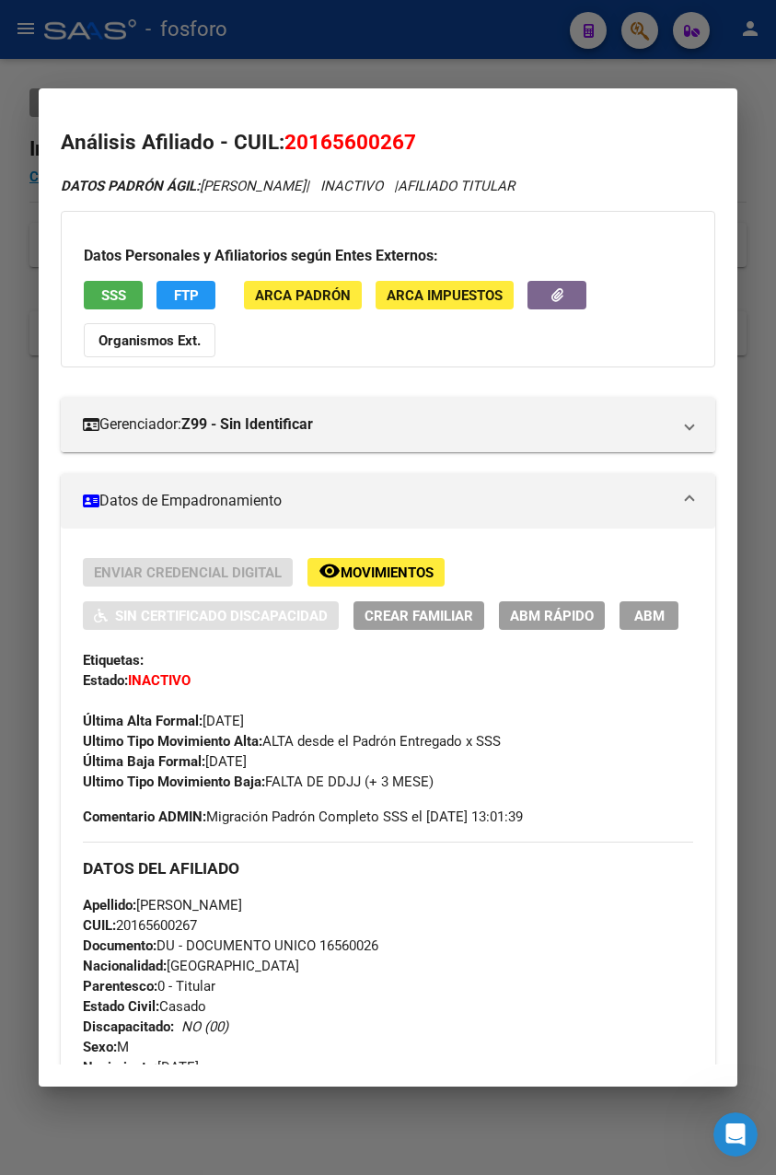
click at [492, 76] on div at bounding box center [388, 587] width 776 height 1175
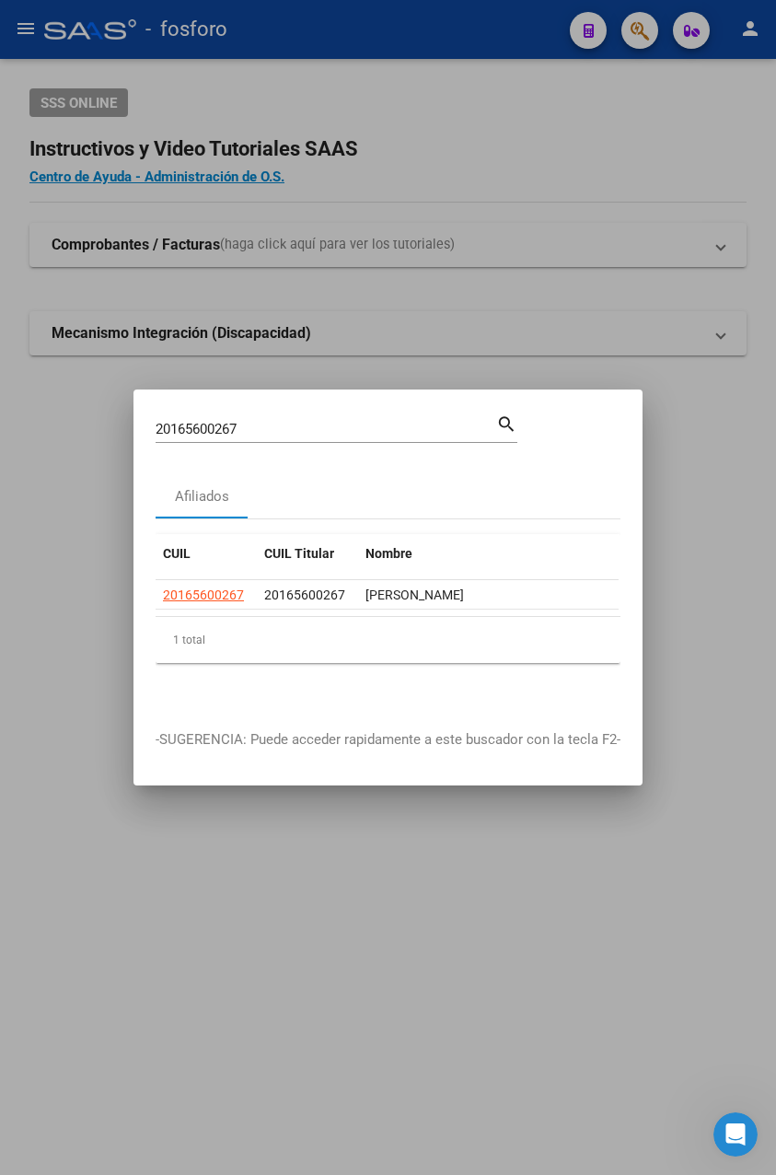
click at [478, 321] on div at bounding box center [388, 587] width 776 height 1175
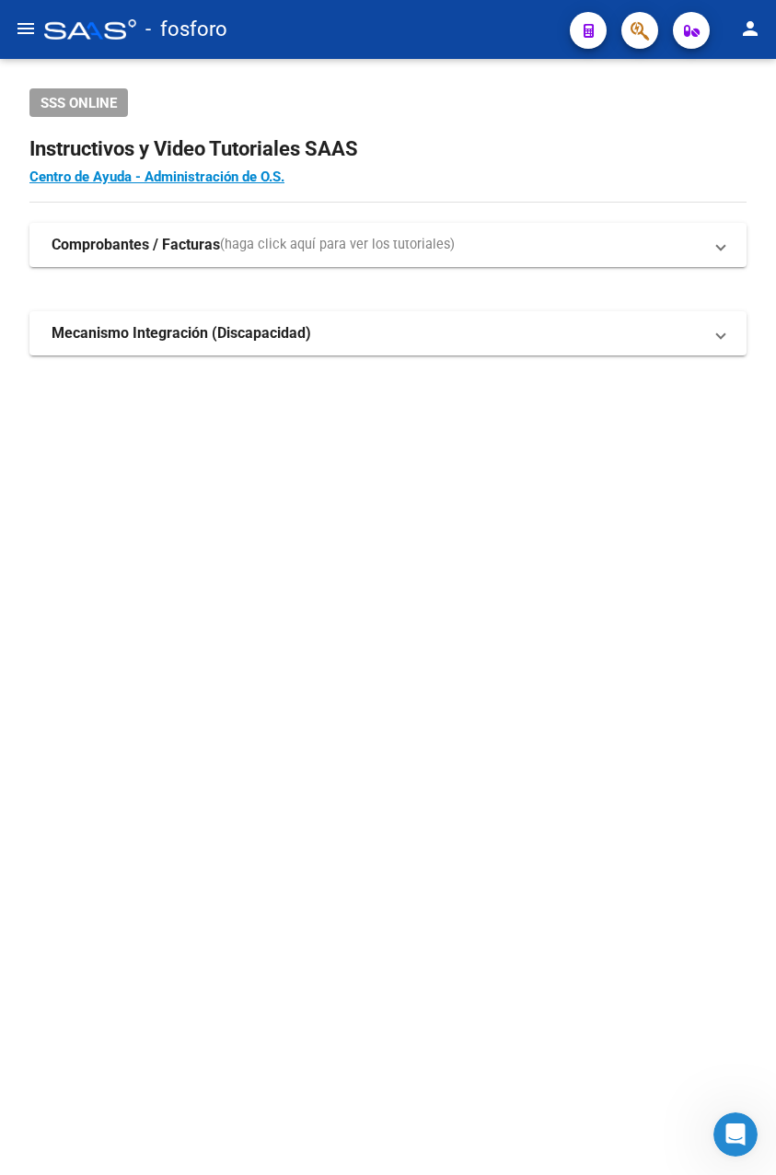
click at [24, 35] on mat-icon "menu" at bounding box center [26, 28] width 22 height 22
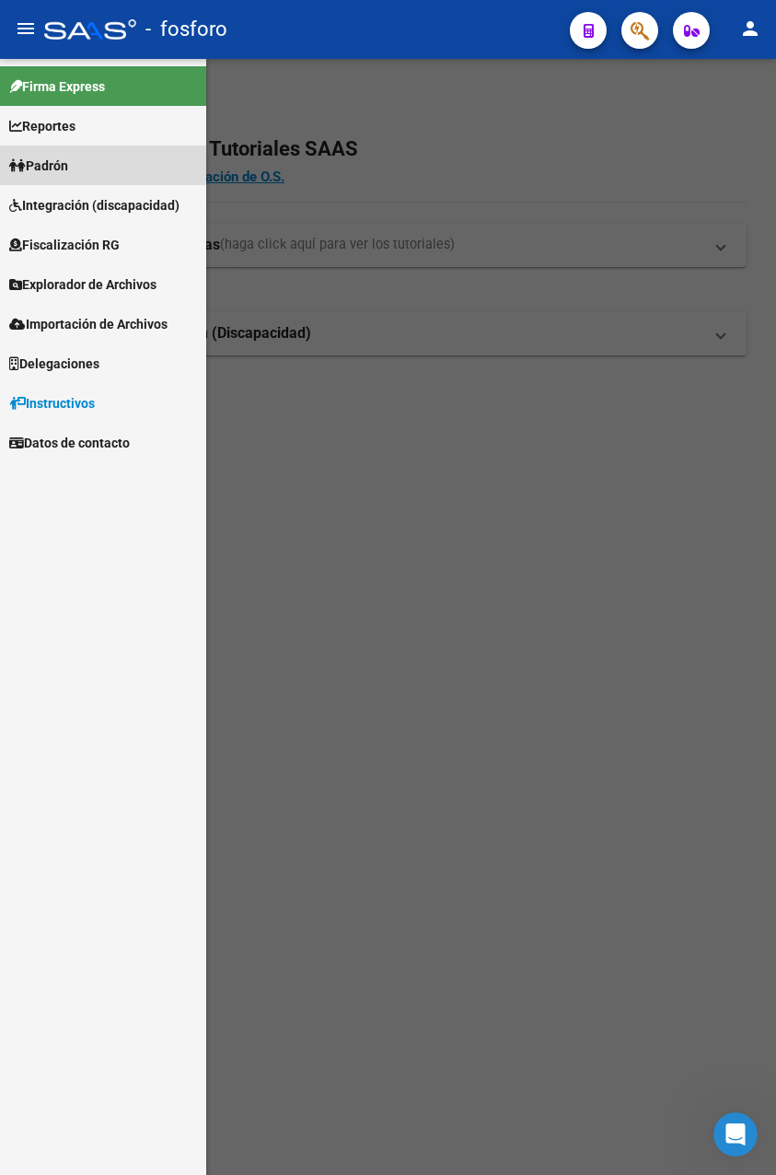
click at [68, 157] on span "Padrón" at bounding box center [38, 166] width 59 height 20
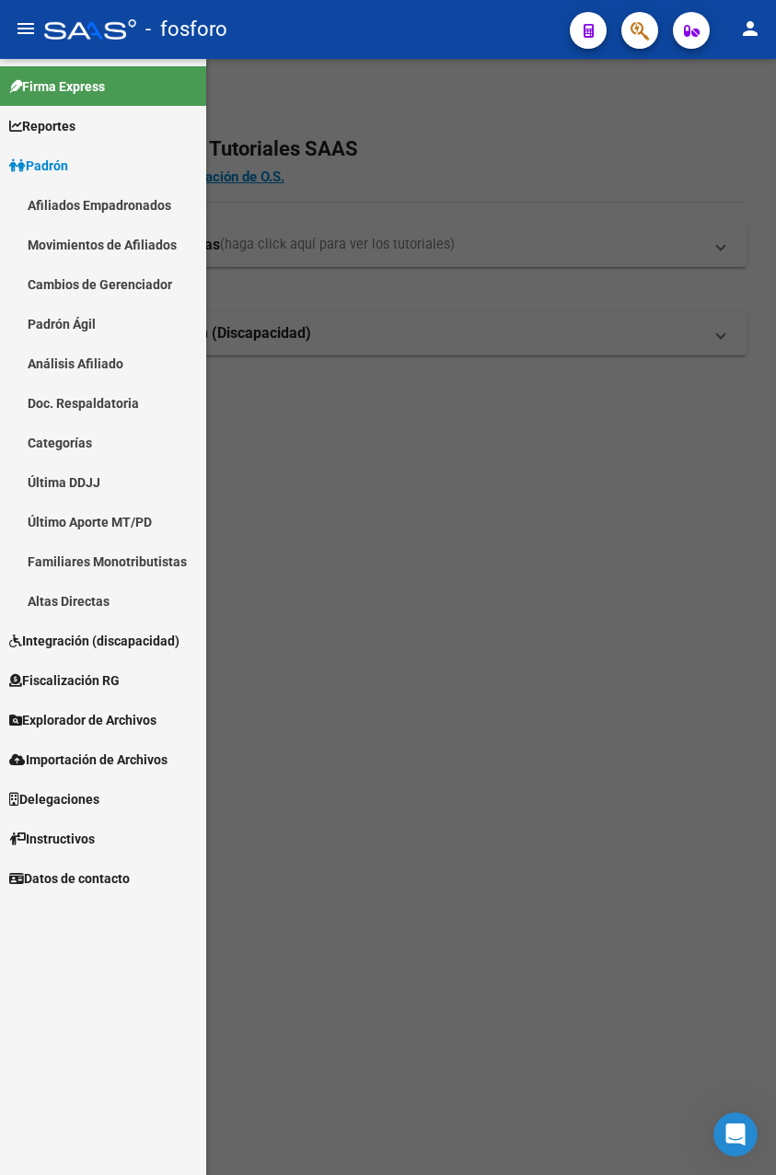
click at [115, 250] on link "Movimientos de Afiliados" at bounding box center [103, 245] width 206 height 40
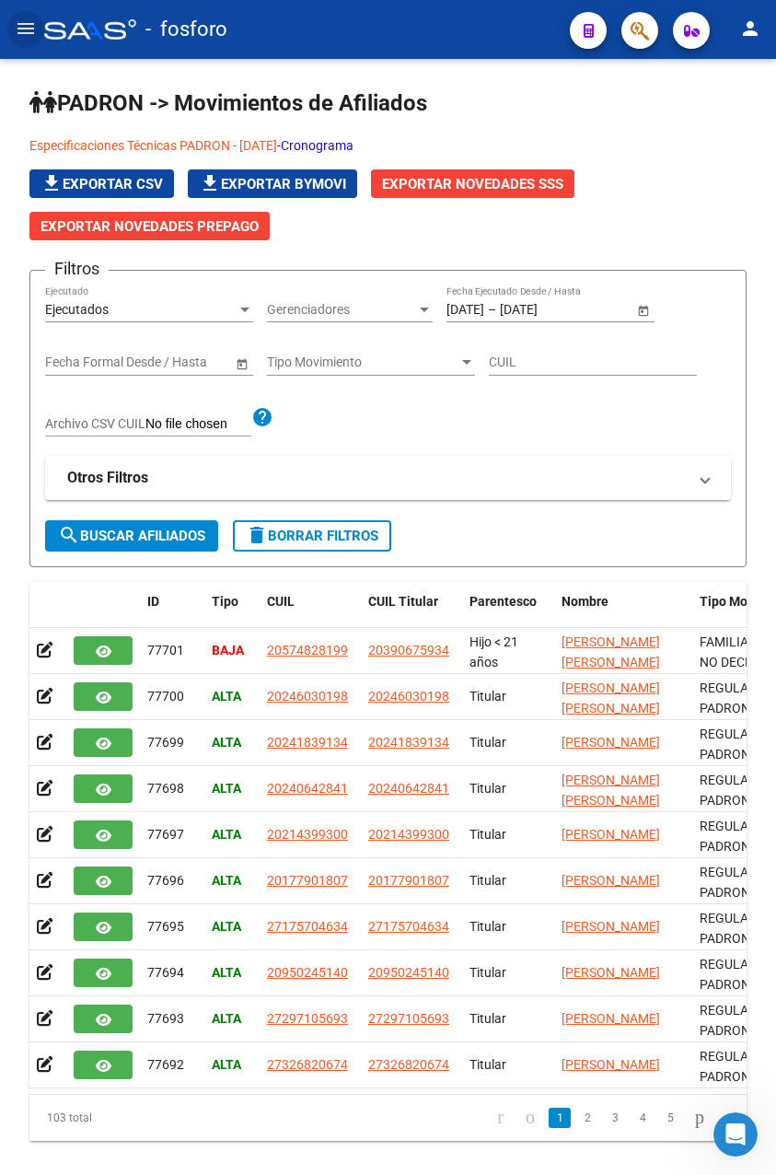
click at [31, 30] on mat-icon "menu" at bounding box center [26, 28] width 22 height 22
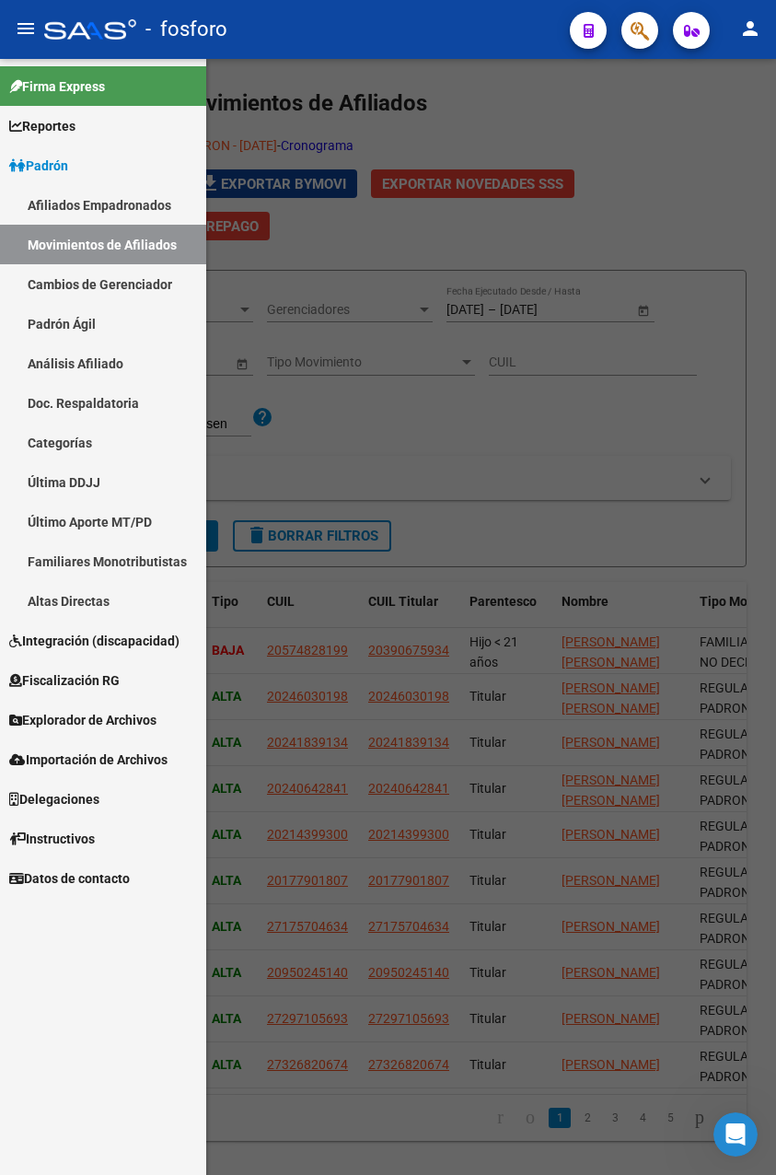
click at [59, 119] on span "Reportes" at bounding box center [42, 126] width 66 height 20
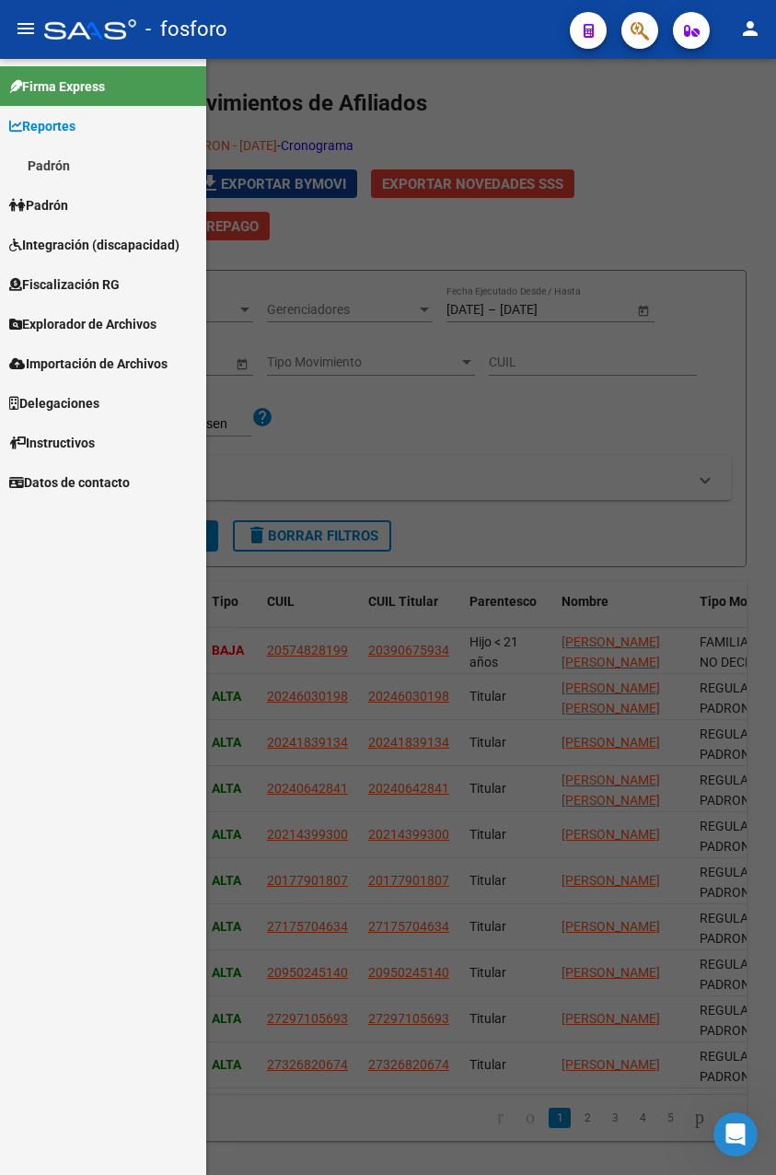
click at [59, 165] on link "Padrón" at bounding box center [103, 166] width 206 height 40
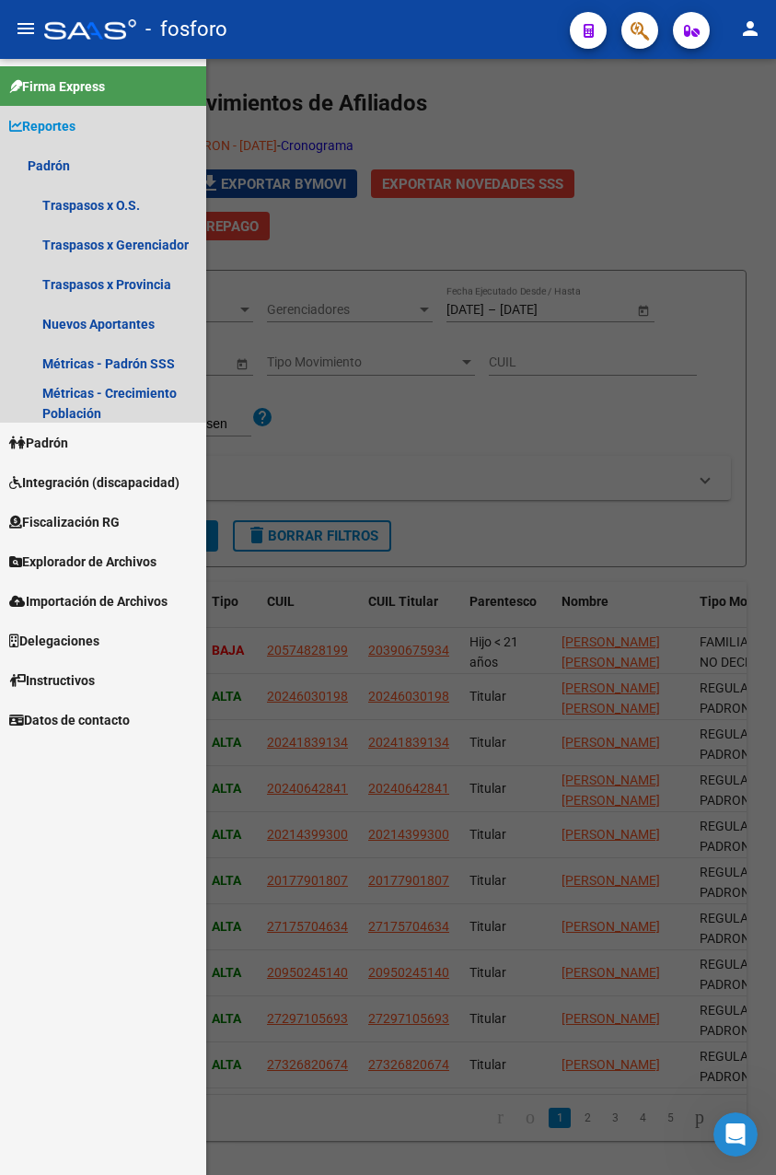
click at [57, 124] on span "Reportes" at bounding box center [42, 126] width 66 height 20
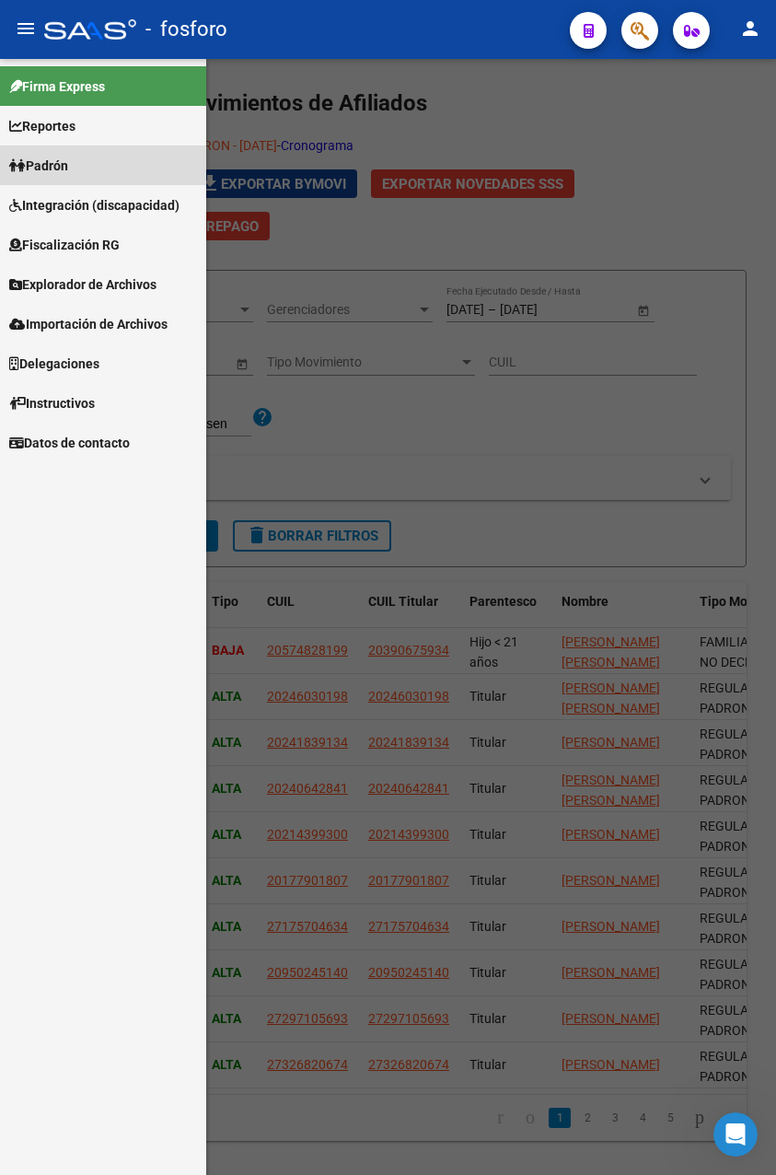
click at [68, 160] on span "Padrón" at bounding box center [38, 166] width 59 height 20
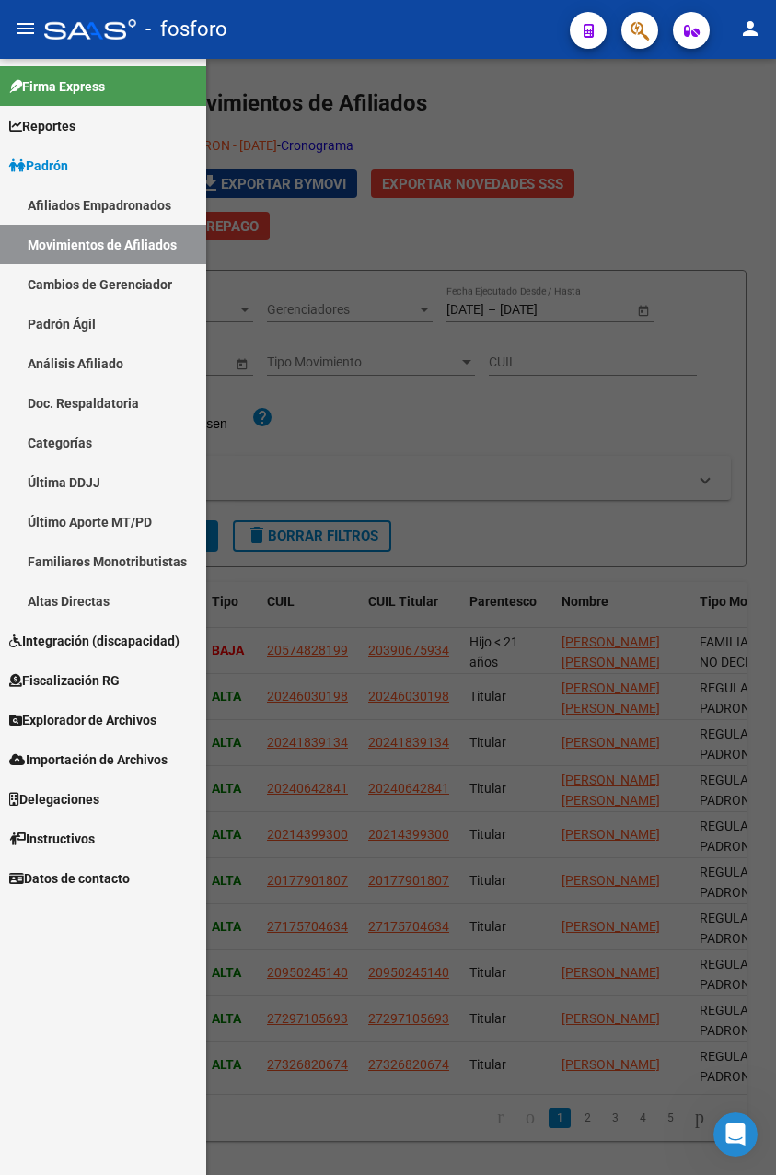
click at [91, 479] on link "Última DDJJ" at bounding box center [103, 482] width 206 height 40
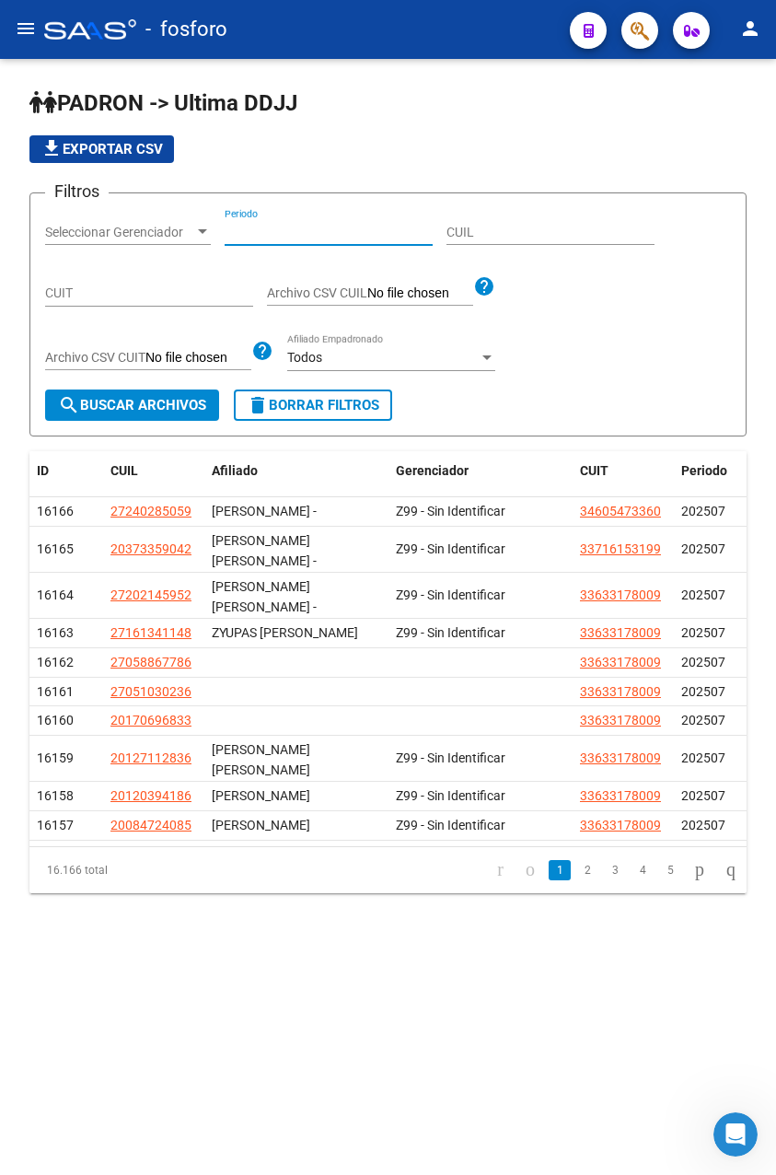
click at [308, 231] on input "Periodo" at bounding box center [329, 233] width 208 height 16
type input "202507"
click at [120, 407] on span "search Buscar Archivos" at bounding box center [132, 405] width 148 height 17
click at [322, 352] on span "Todos" at bounding box center [304, 357] width 35 height 15
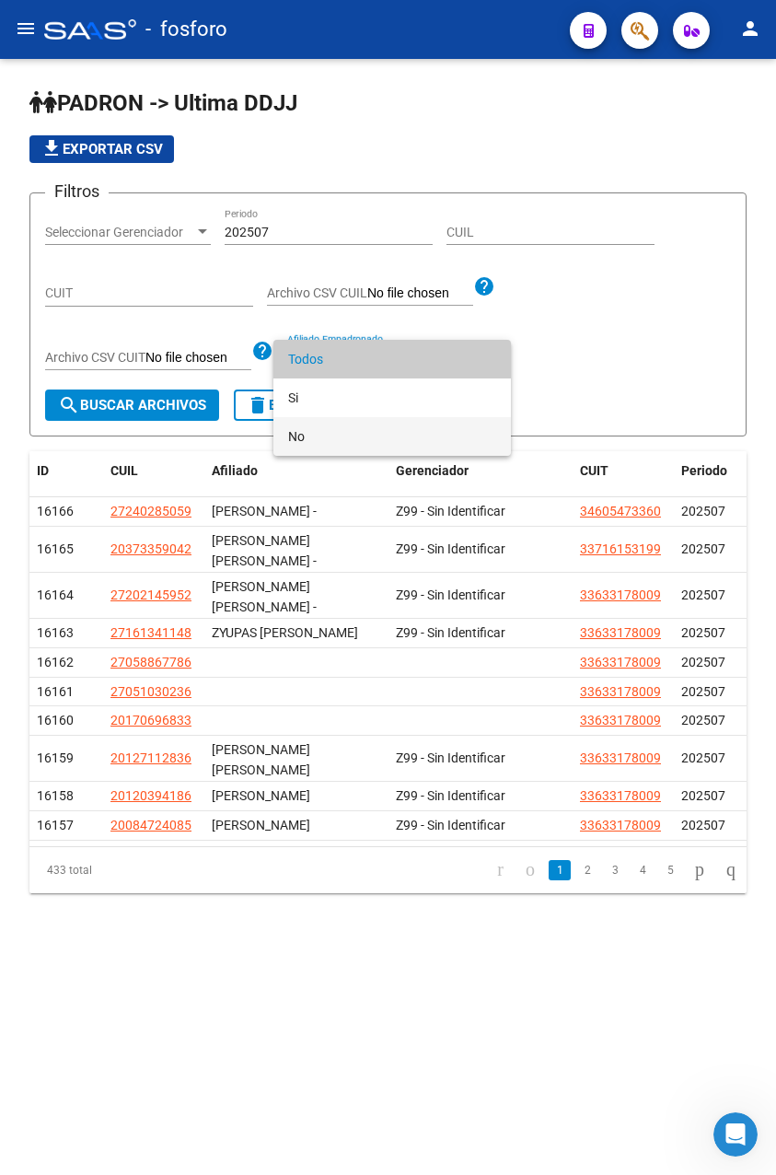
click at [313, 445] on span "No" at bounding box center [392, 436] width 208 height 39
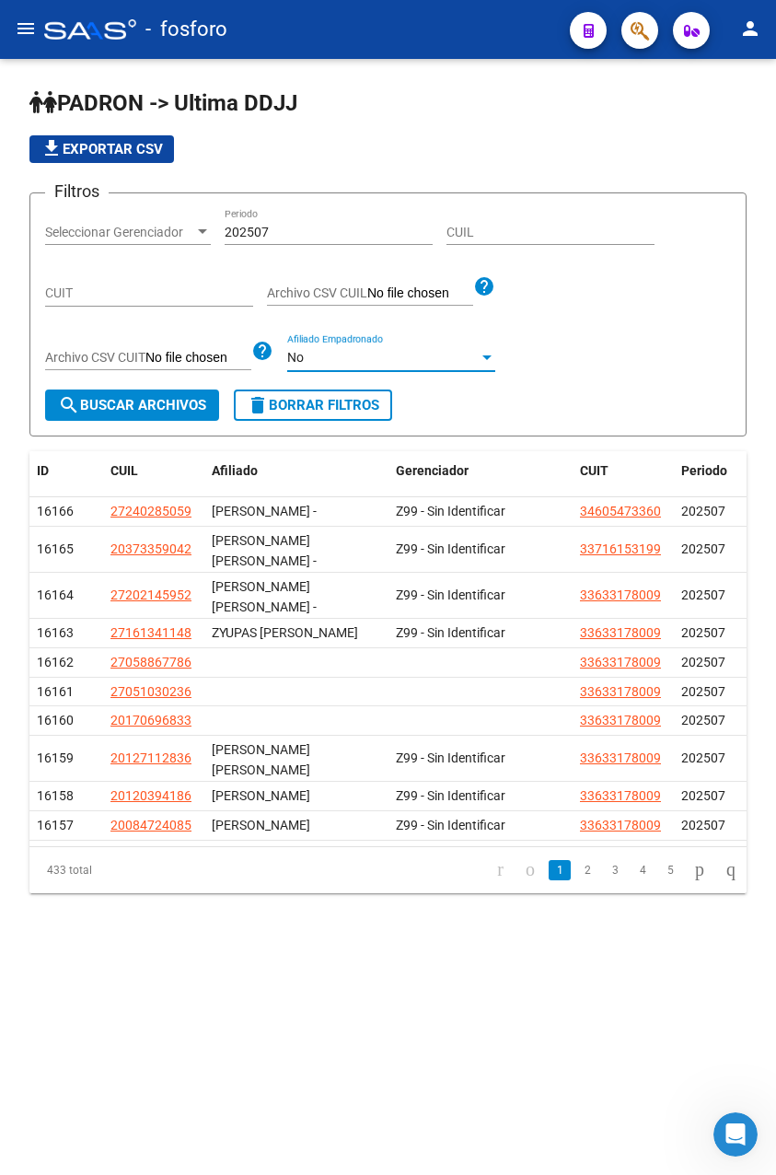
click at [157, 406] on span "search Buscar Archivos" at bounding box center [132, 405] width 148 height 17
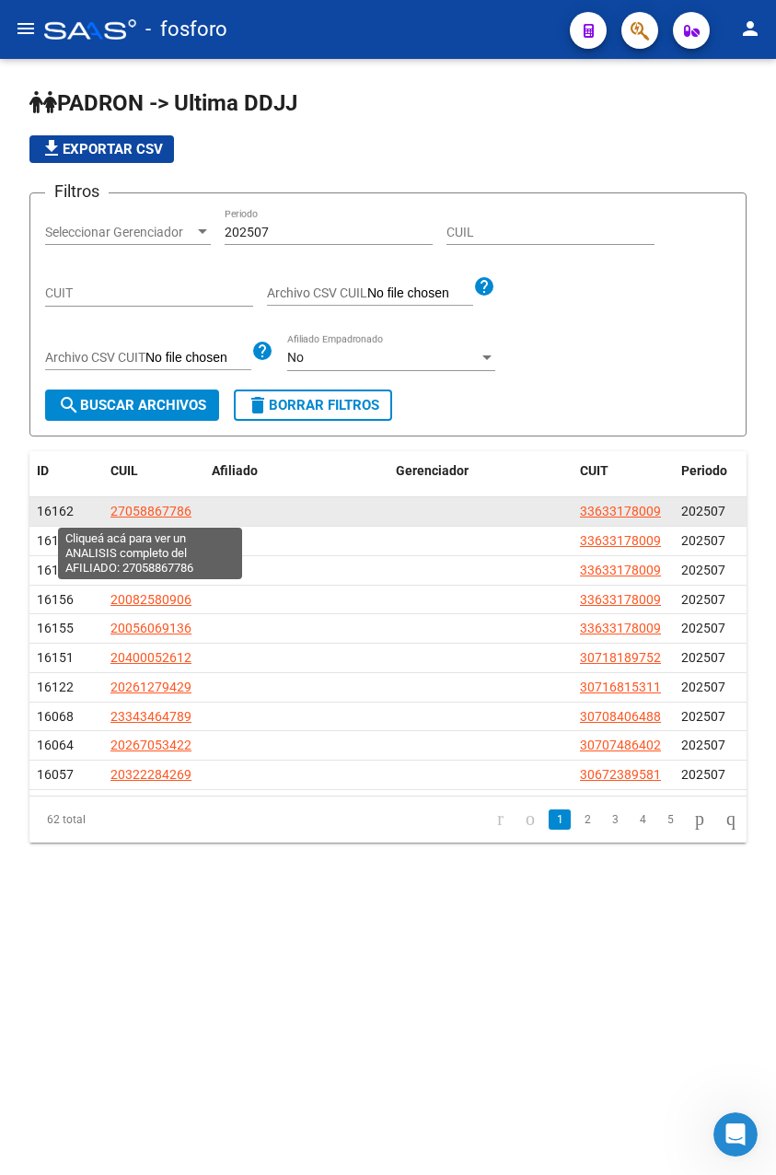
click at [165, 509] on span "27058867786" at bounding box center [151, 511] width 81 height 15
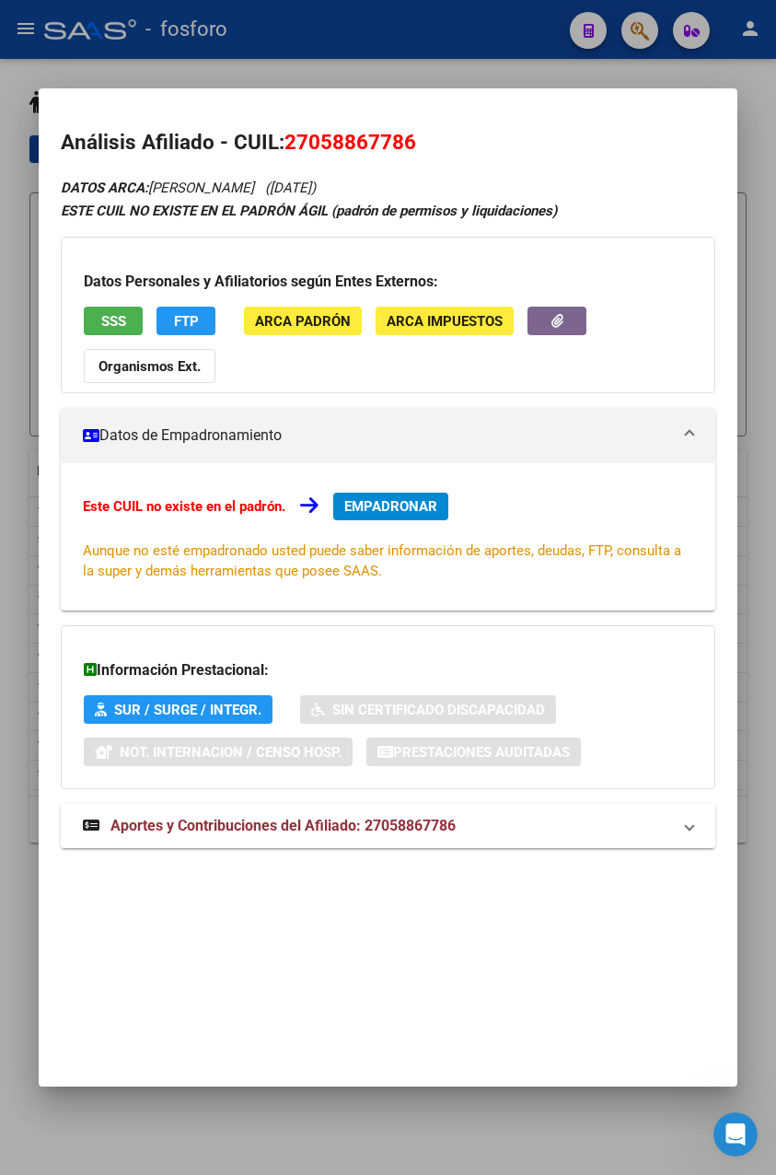
click at [289, 831] on span "Aportes y Contribuciones del Afiliado: 27058867786" at bounding box center [283, 825] width 345 height 17
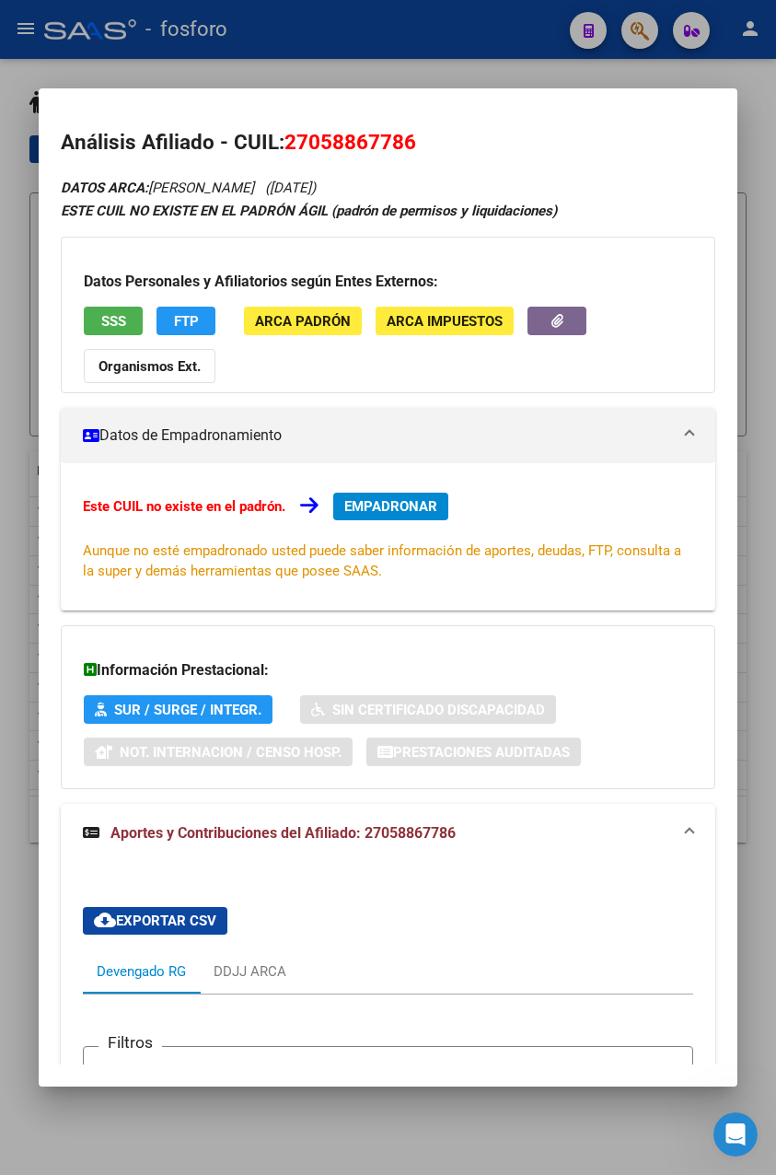
drag, startPoint x: 285, startPoint y: 141, endPoint x: 421, endPoint y: 146, distance: 135.5
click at [421, 146] on h2 "Análisis Afiliado - CUIL: 27058867786" at bounding box center [388, 142] width 655 height 31
copy span "27058867786"
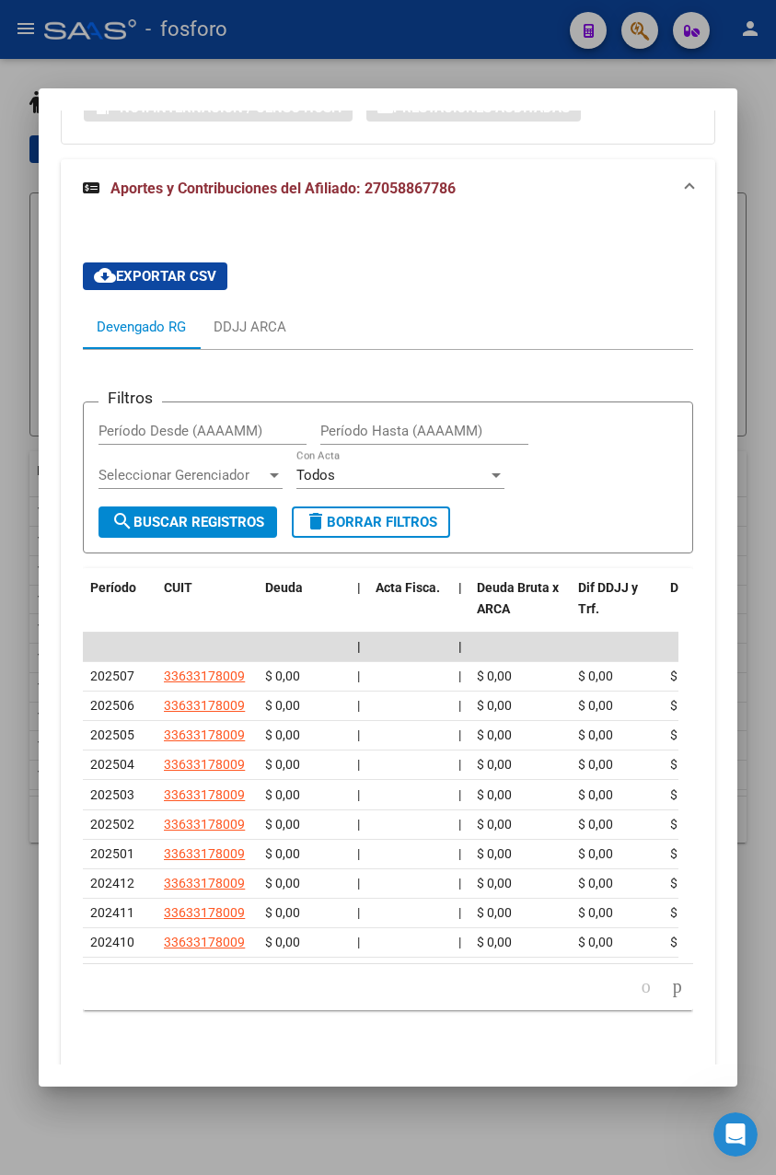
scroll to position [728, 0]
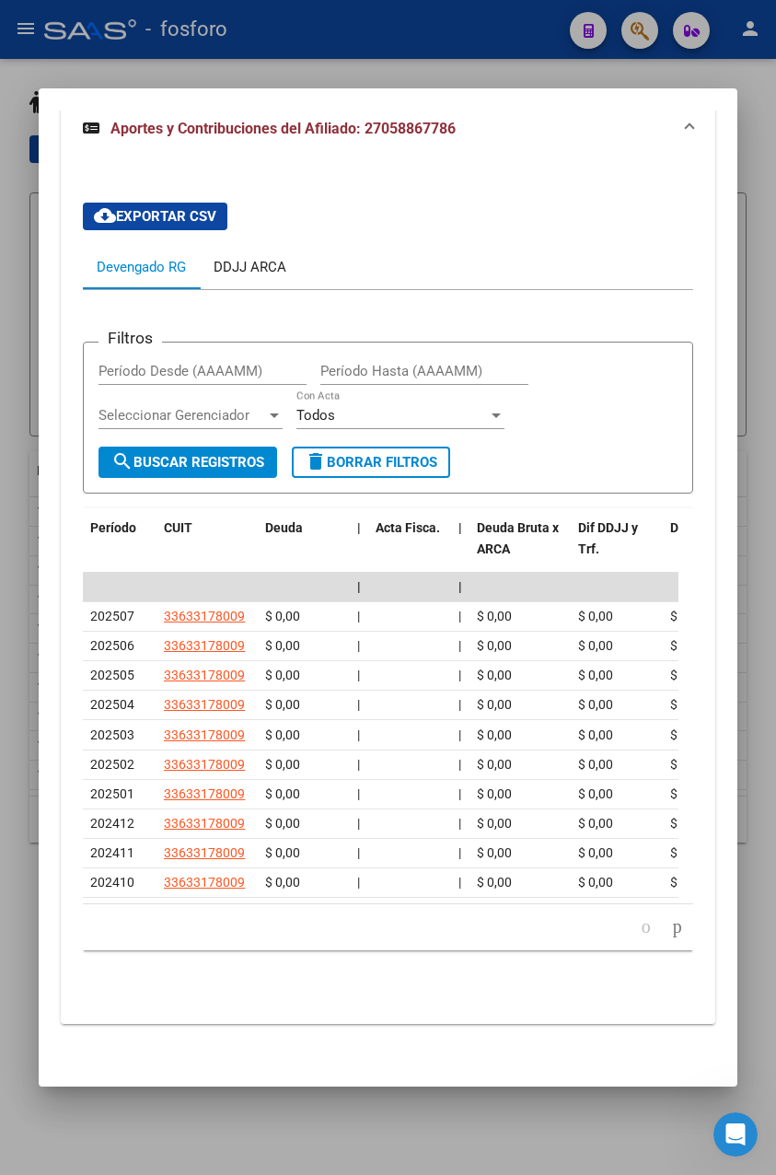
click at [265, 257] on div "DDJJ ARCA" at bounding box center [250, 267] width 73 height 20
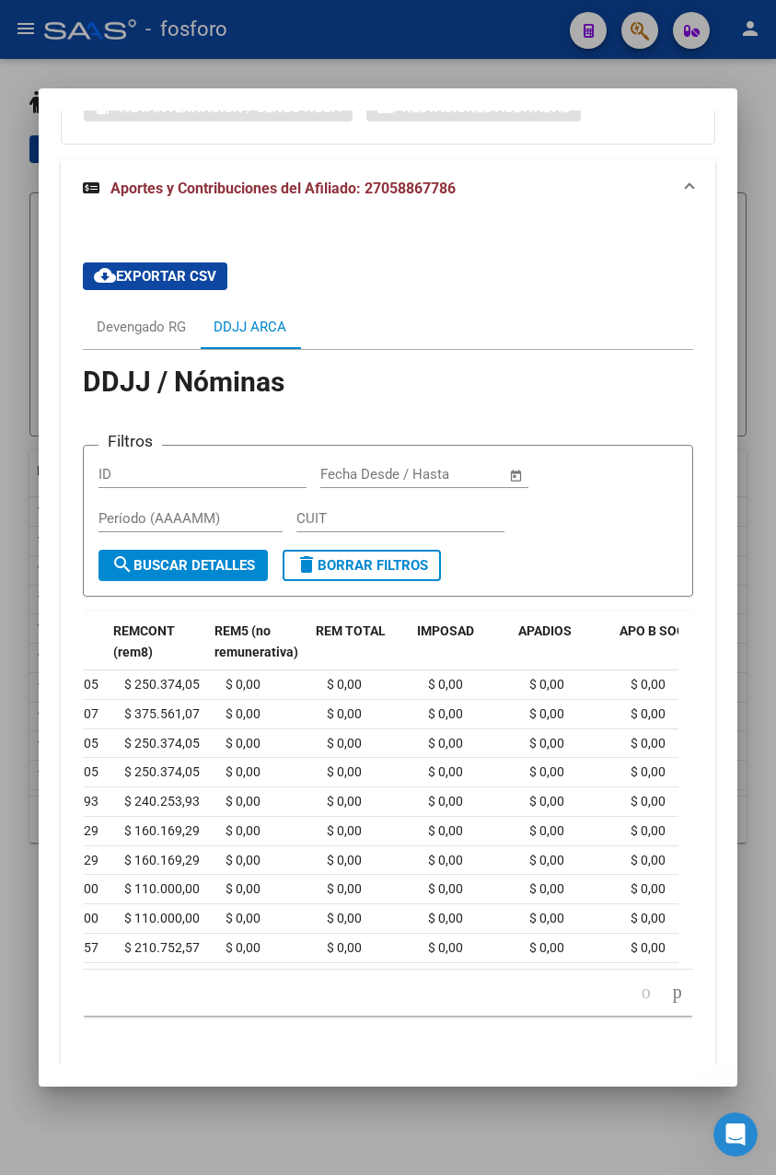
scroll to position [0, 0]
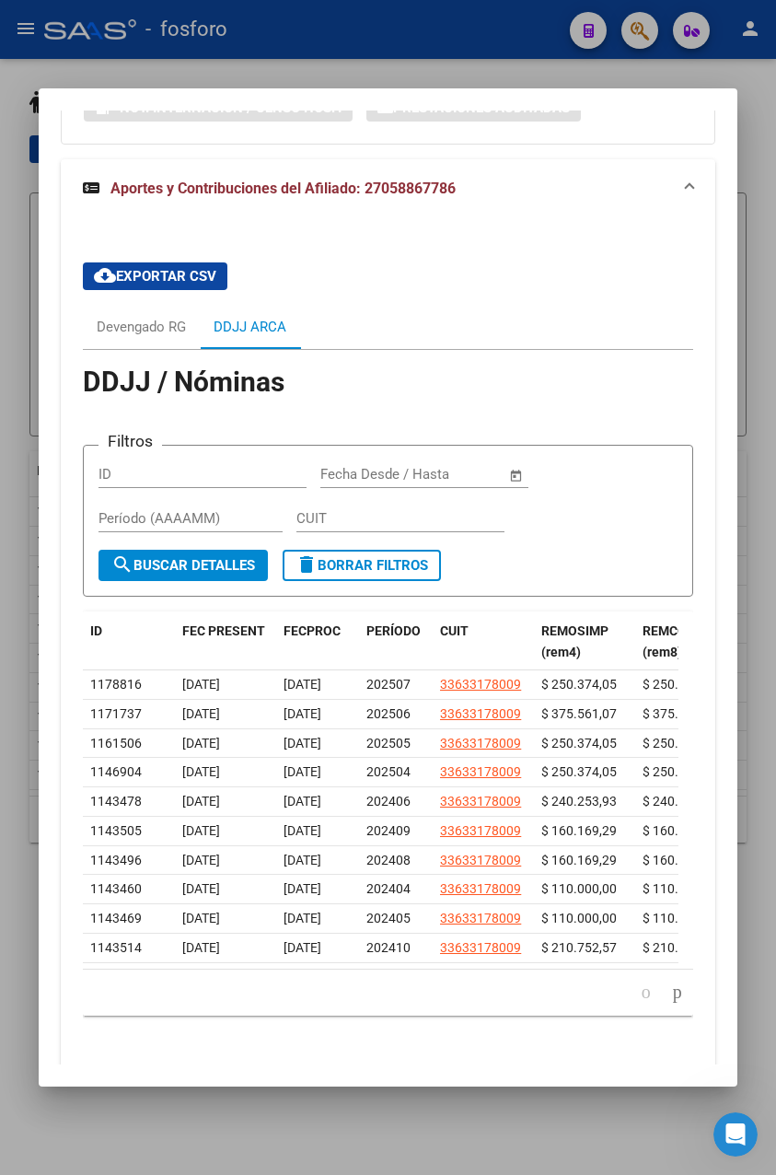
click at [408, 51] on div at bounding box center [388, 587] width 776 height 1175
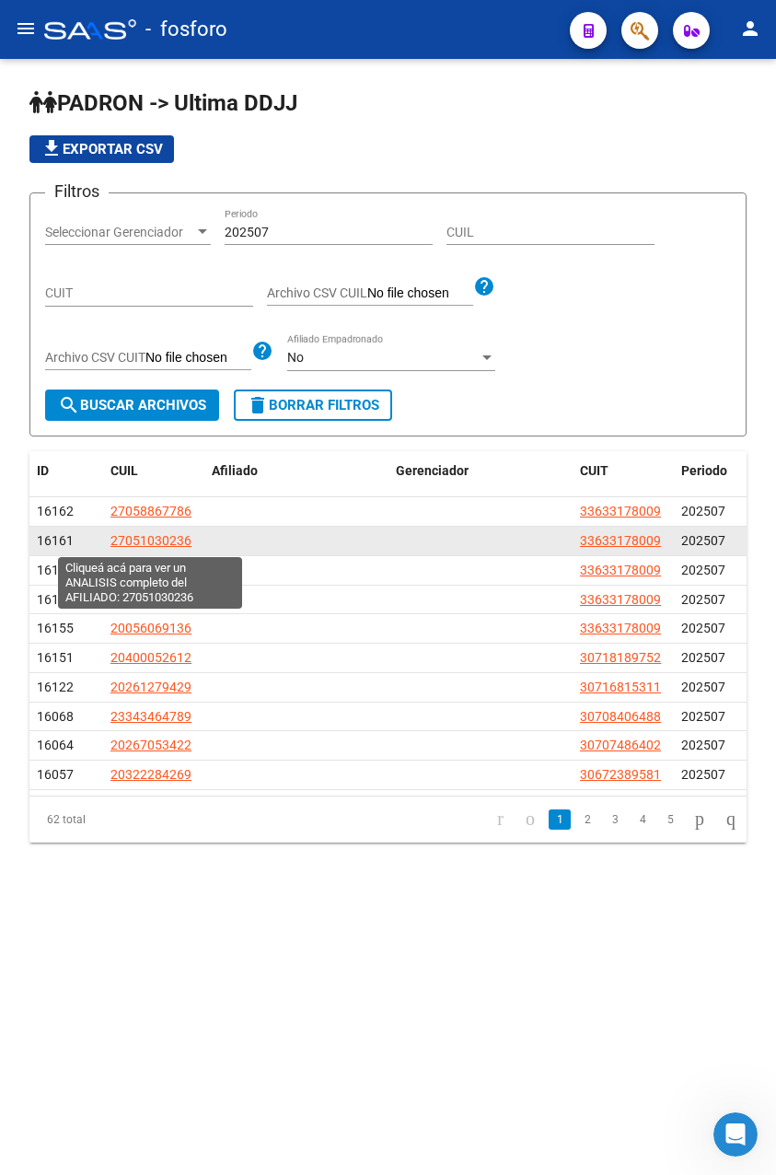
click at [147, 546] on span "27051030236" at bounding box center [151, 540] width 81 height 15
type textarea "27051030236"
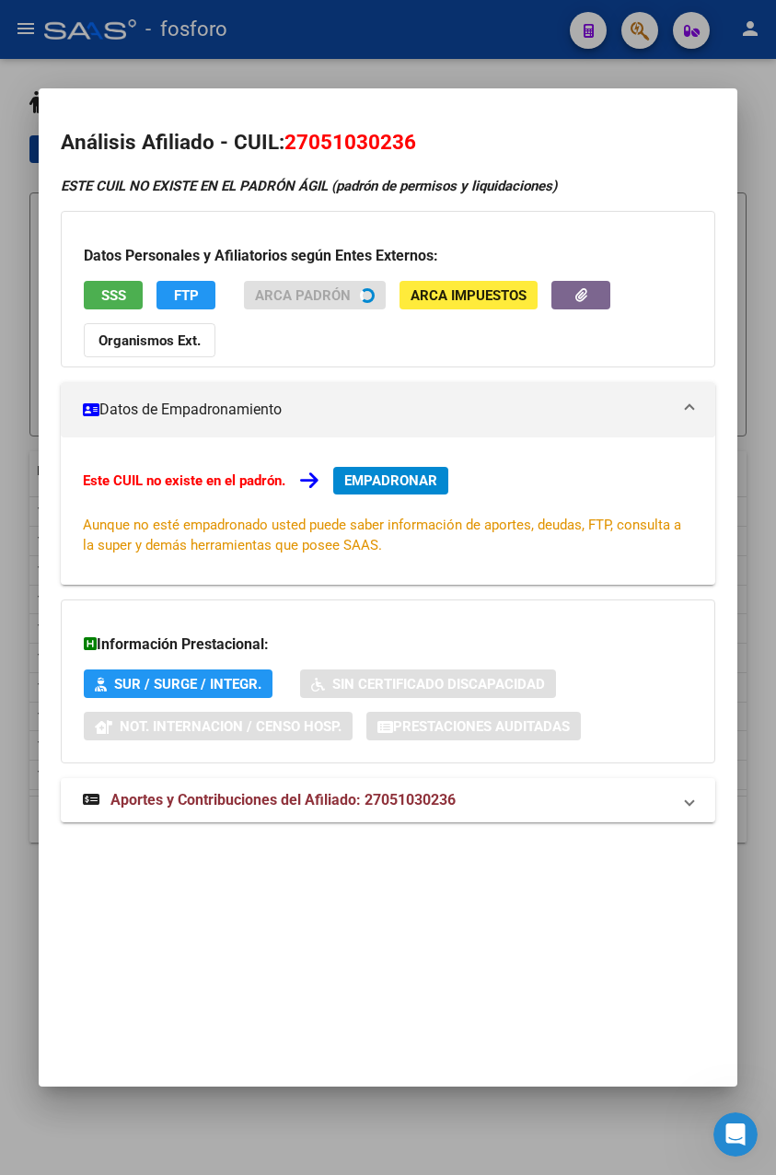
drag, startPoint x: 285, startPoint y: 133, endPoint x: 426, endPoint y: 139, distance: 142.0
click at [426, 139] on h2 "Análisis Afiliado - CUIL: 27051030236" at bounding box center [388, 142] width 655 height 31
copy span "27051030236"
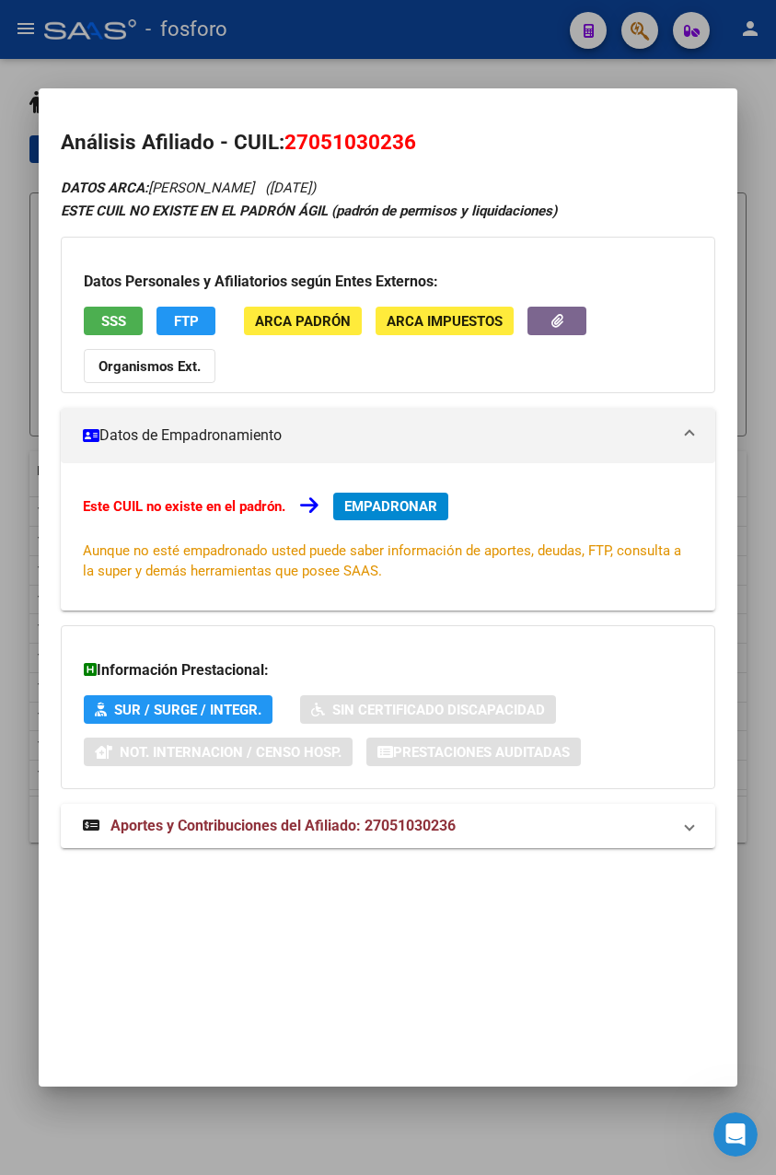
copy span "27051030236"
click at [273, 828] on span "Aportes y Contribuciones del Afiliado: 27051030236" at bounding box center [283, 825] width 345 height 17
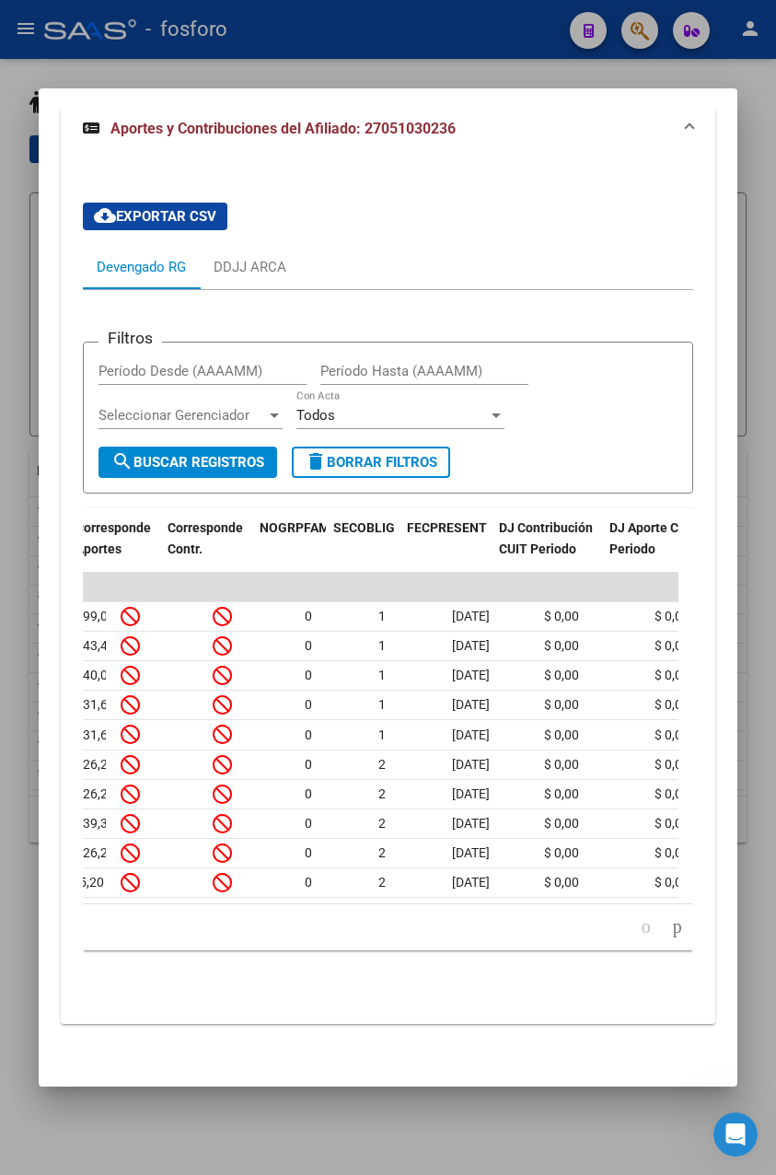
scroll to position [0, 3094]
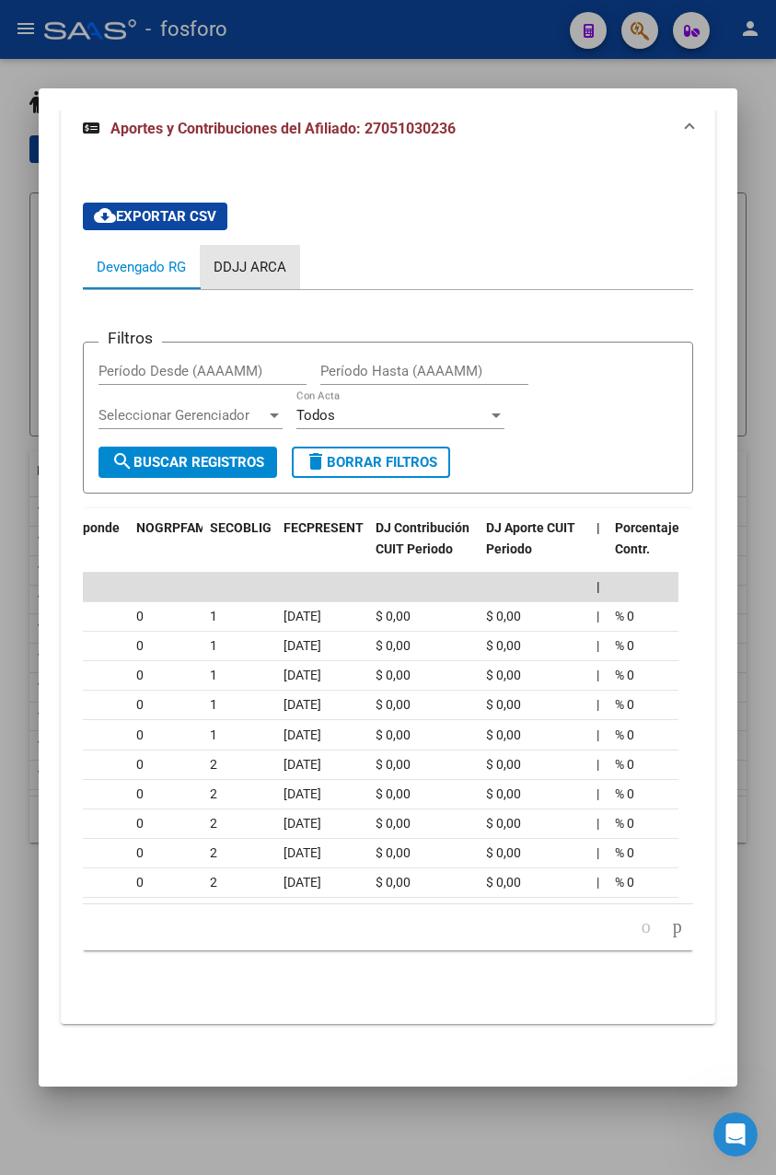
click at [261, 257] on div "DDJJ ARCA" at bounding box center [250, 267] width 73 height 20
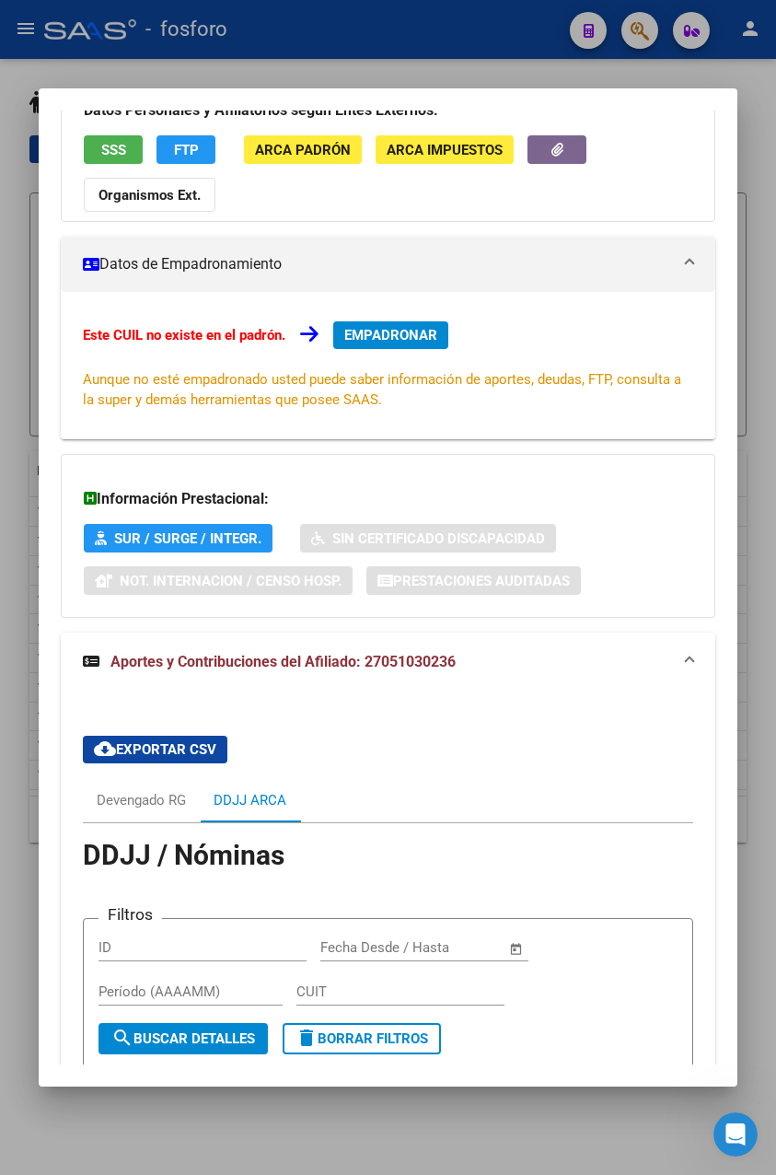
scroll to position [0, 0]
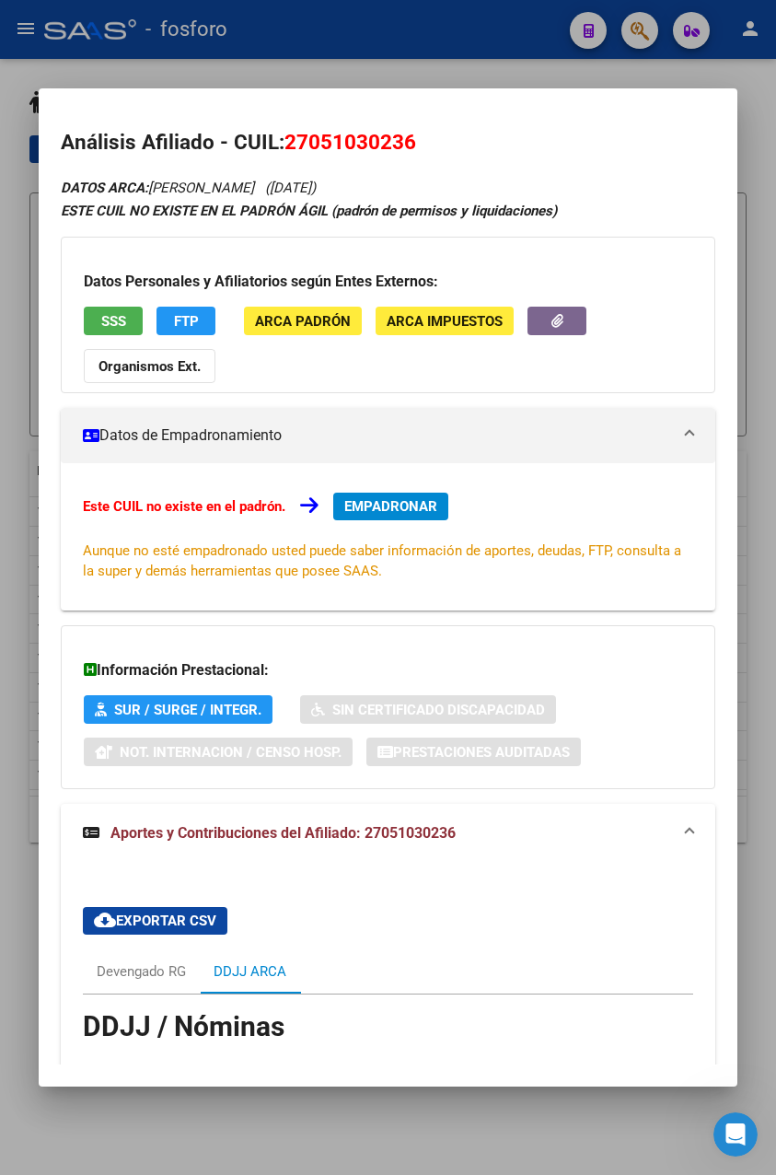
click at [357, 65] on div at bounding box center [388, 587] width 776 height 1175
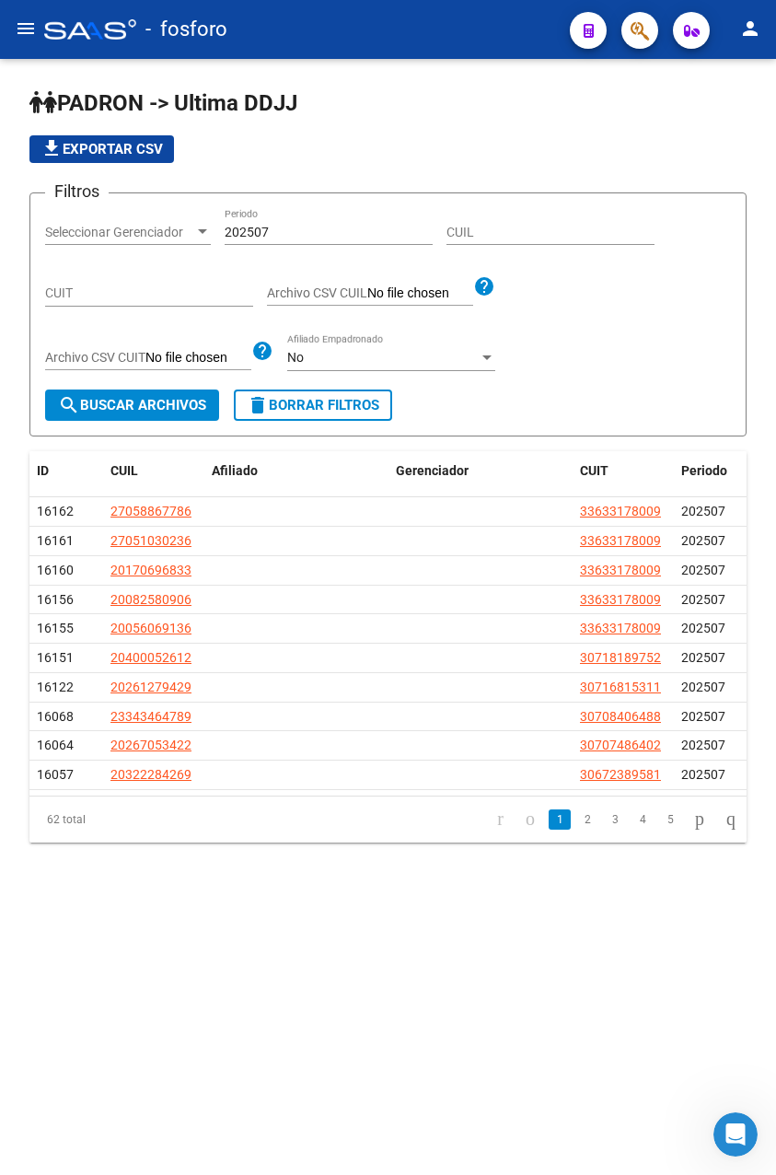
click at [413, 119] on h1 "PADRON -> Ultima DDJJ" at bounding box center [387, 104] width 717 height 32
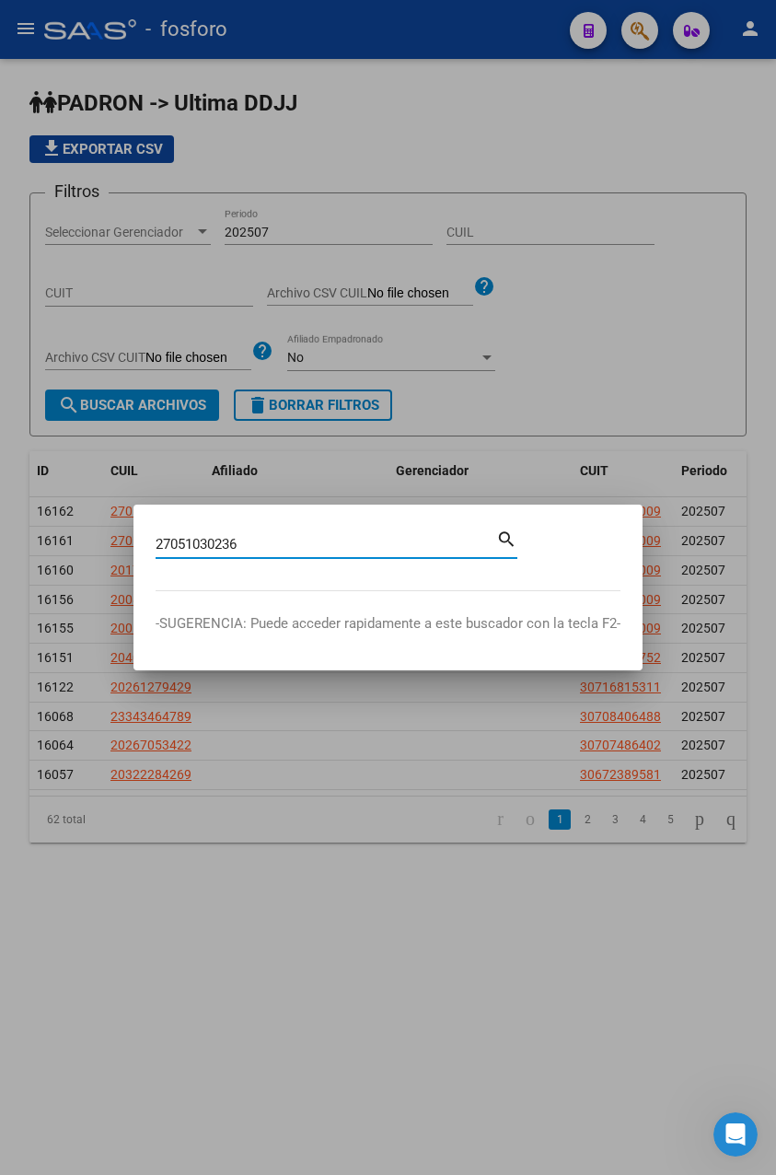
type input "27051030236"
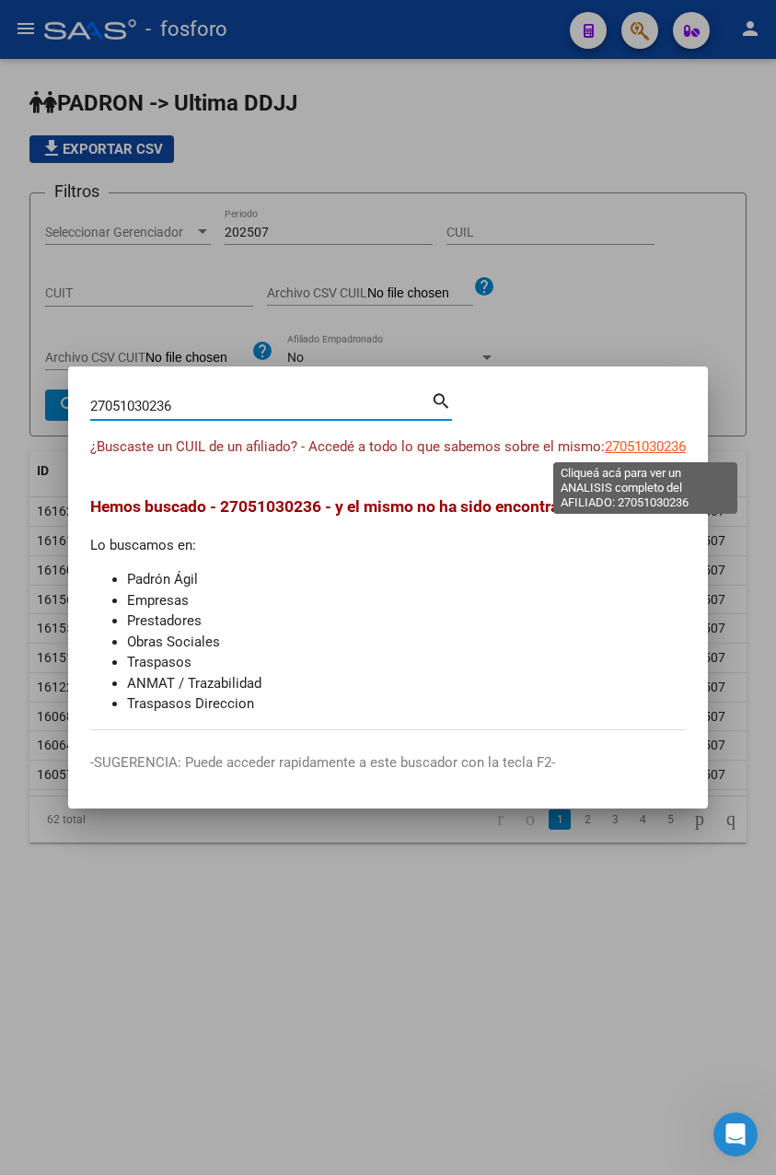
click at [620, 444] on span "27051030236" at bounding box center [645, 446] width 81 height 17
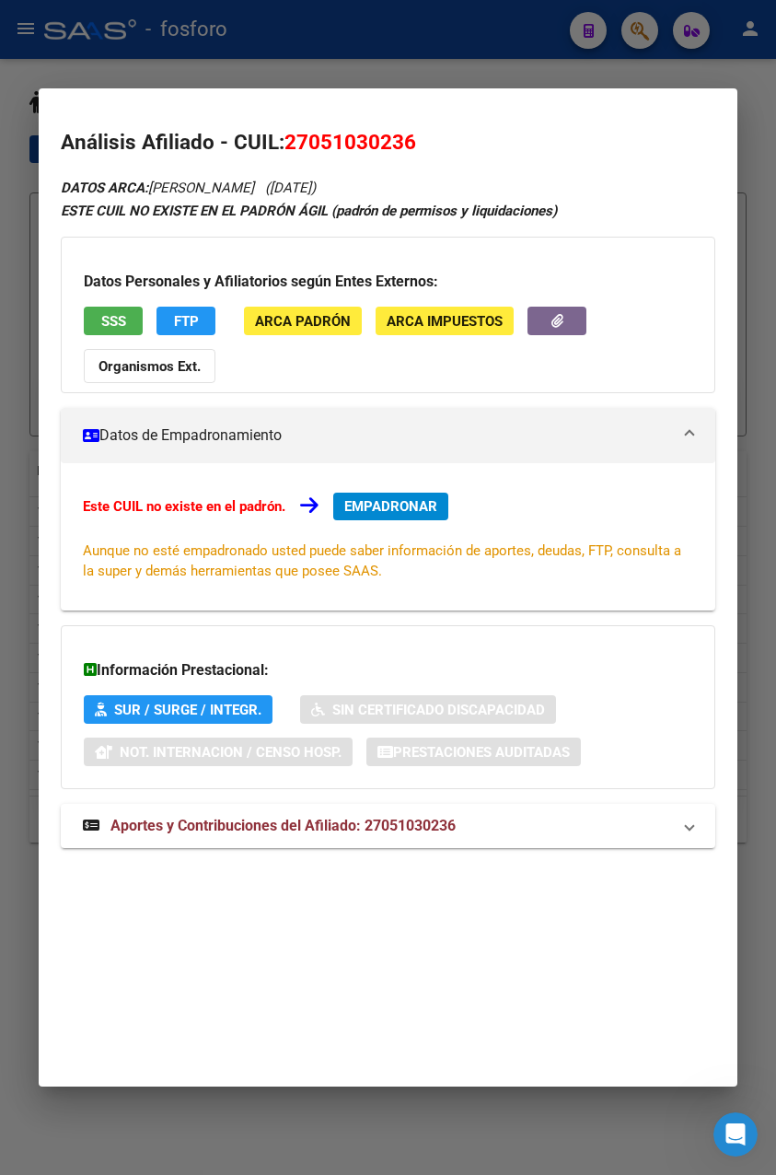
click at [362, 506] on span "EMPADRONAR" at bounding box center [390, 506] width 93 height 17
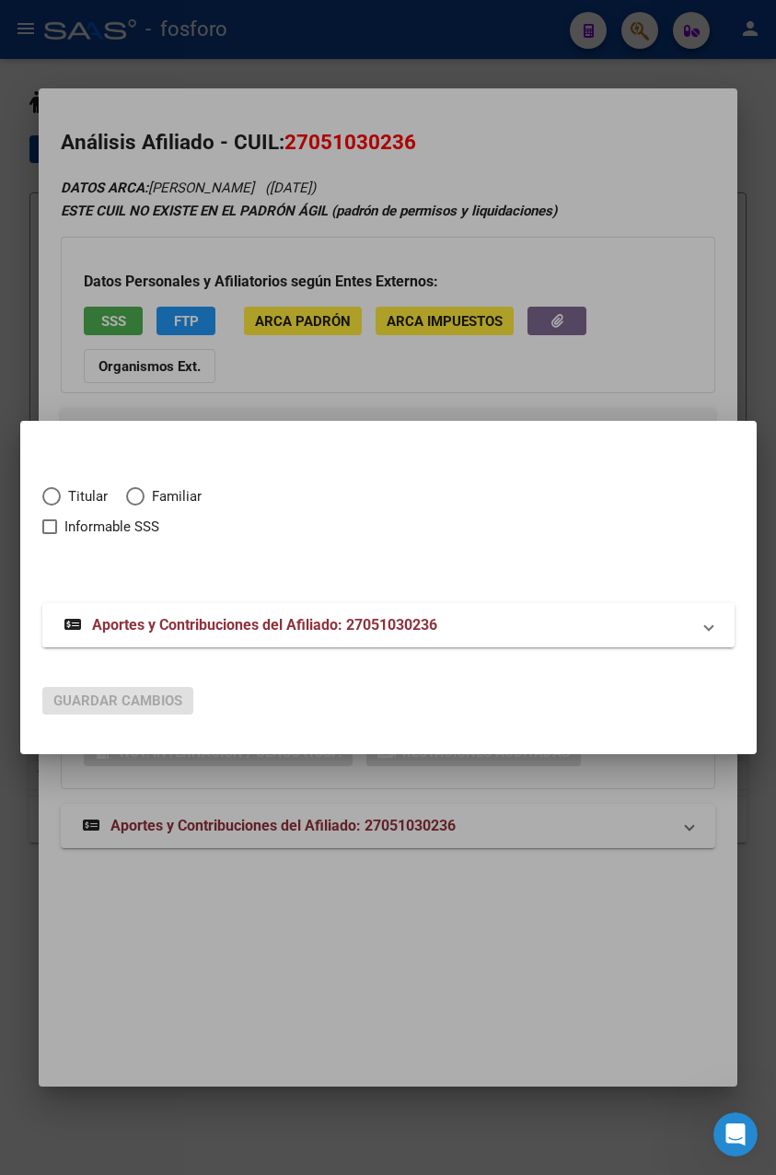
click at [230, 636] on mat-expansion-panel-header "Aportes y Contribuciones del Afiliado: 27051030236" at bounding box center [388, 625] width 693 height 44
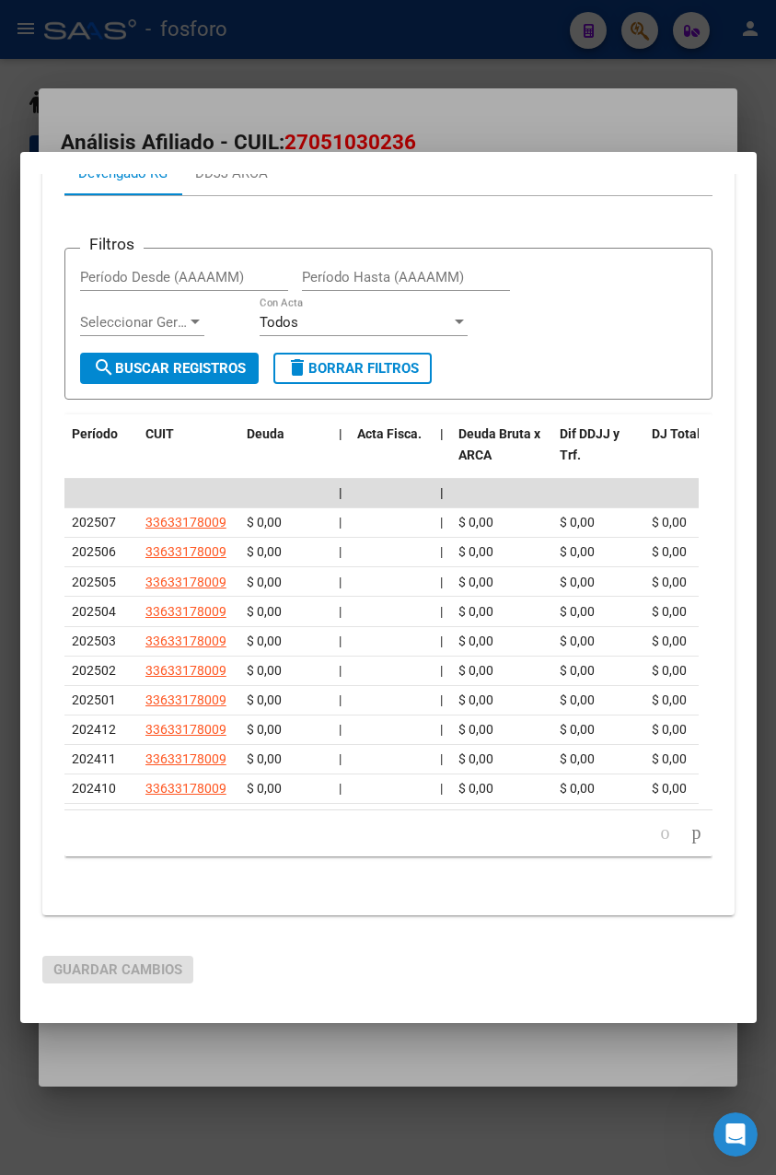
scroll to position [321, 0]
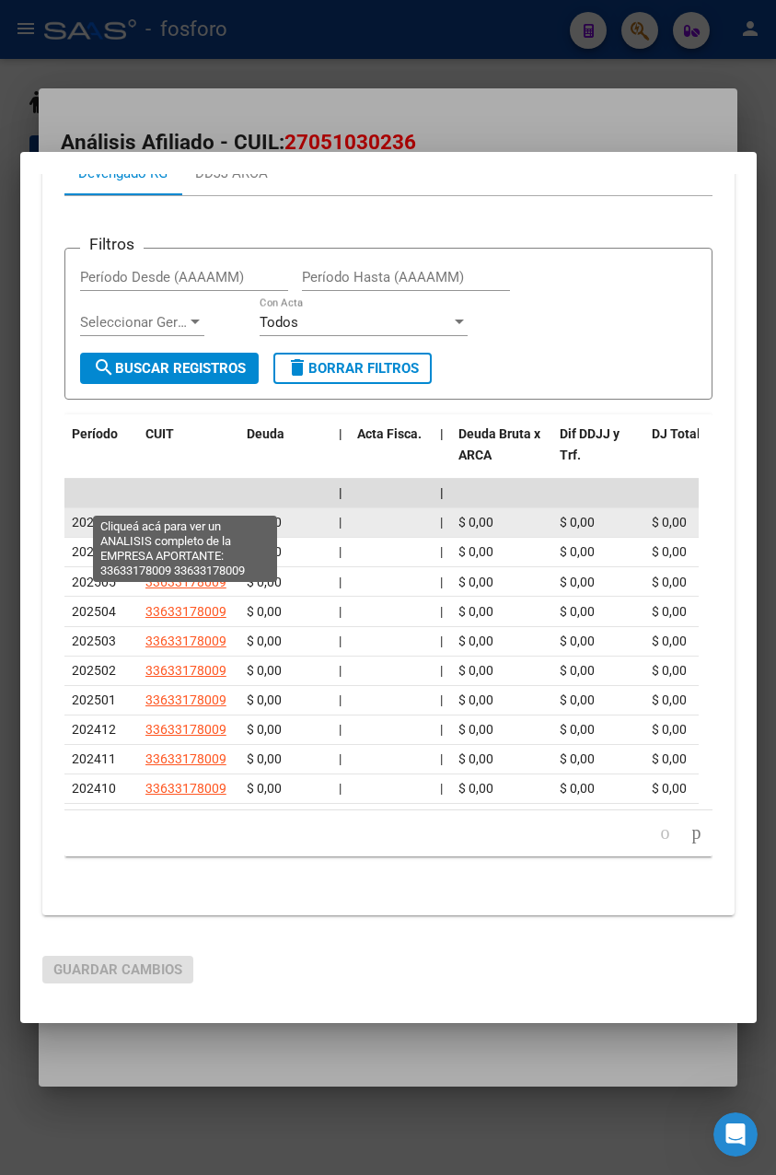
click at [184, 515] on span "33633178009" at bounding box center [186, 522] width 81 height 15
type textarea "33633178009"
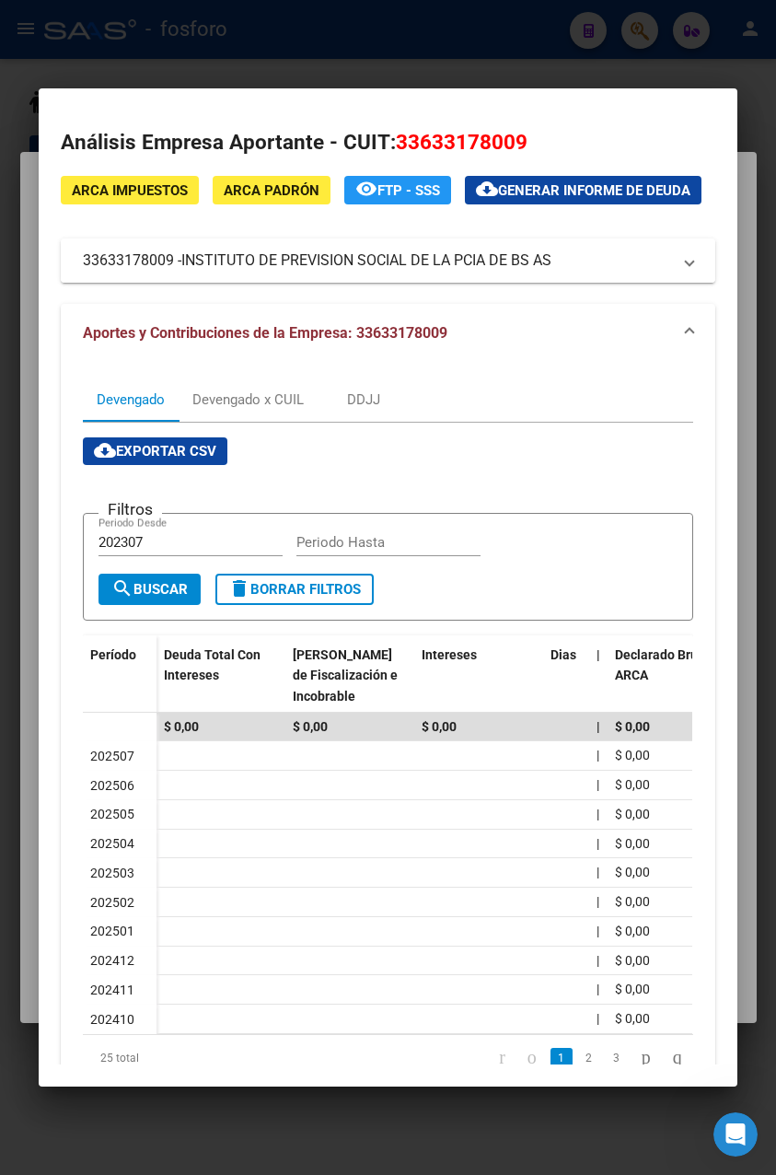
click at [535, 272] on span "INSTITUTO DE PREVISION SOCIAL DE LA PCIA DE BS AS" at bounding box center [366, 261] width 370 height 22
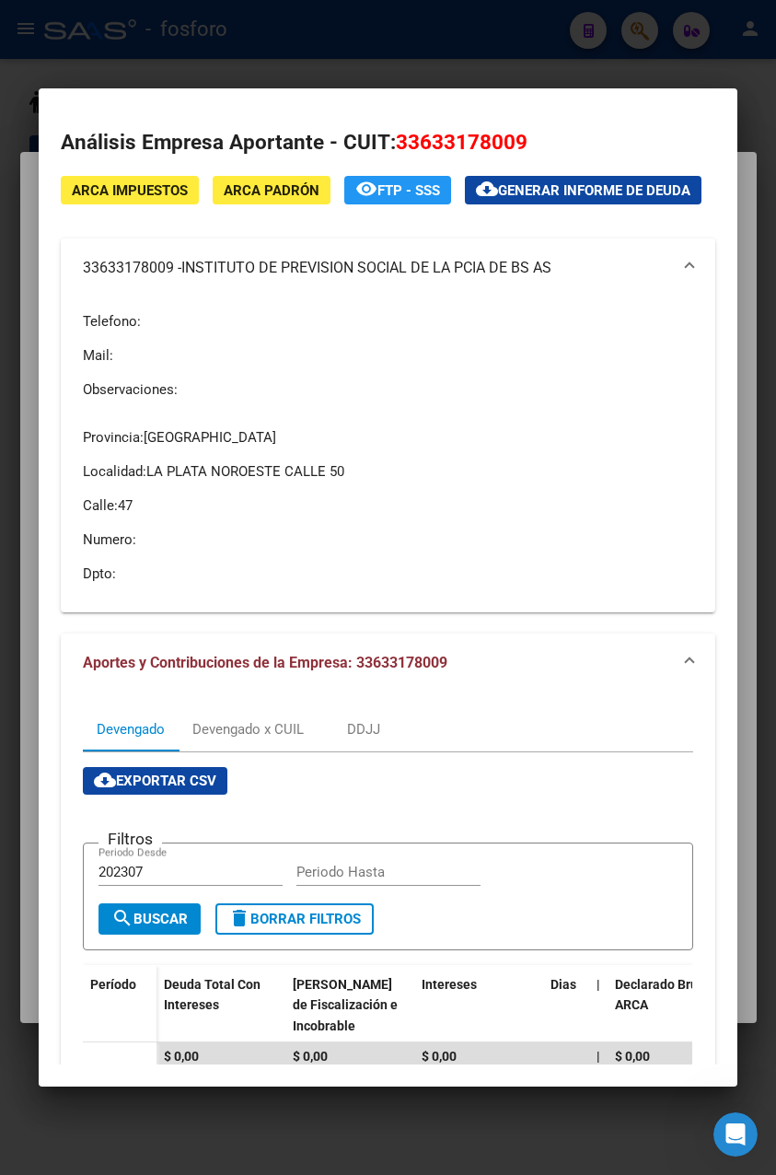
click at [535, 279] on span "INSTITUTO DE PREVISION SOCIAL DE LA PCIA DE BS AS" at bounding box center [366, 268] width 370 height 22
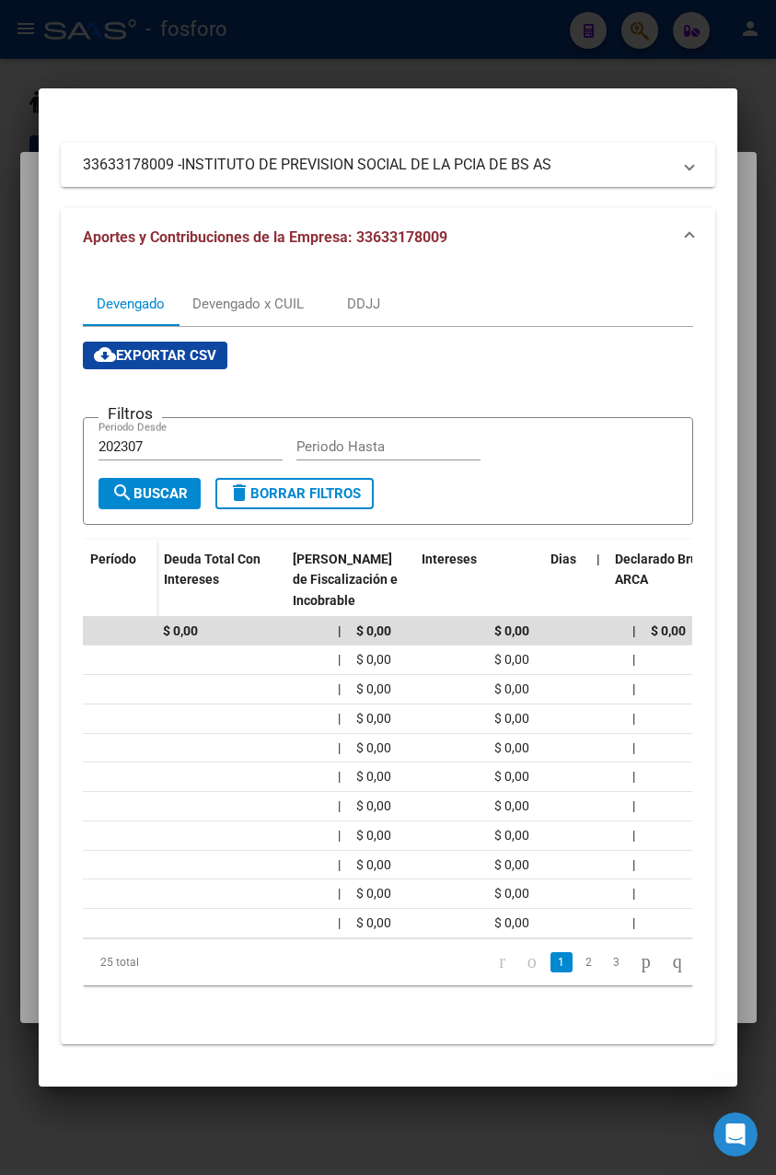
scroll to position [0, 0]
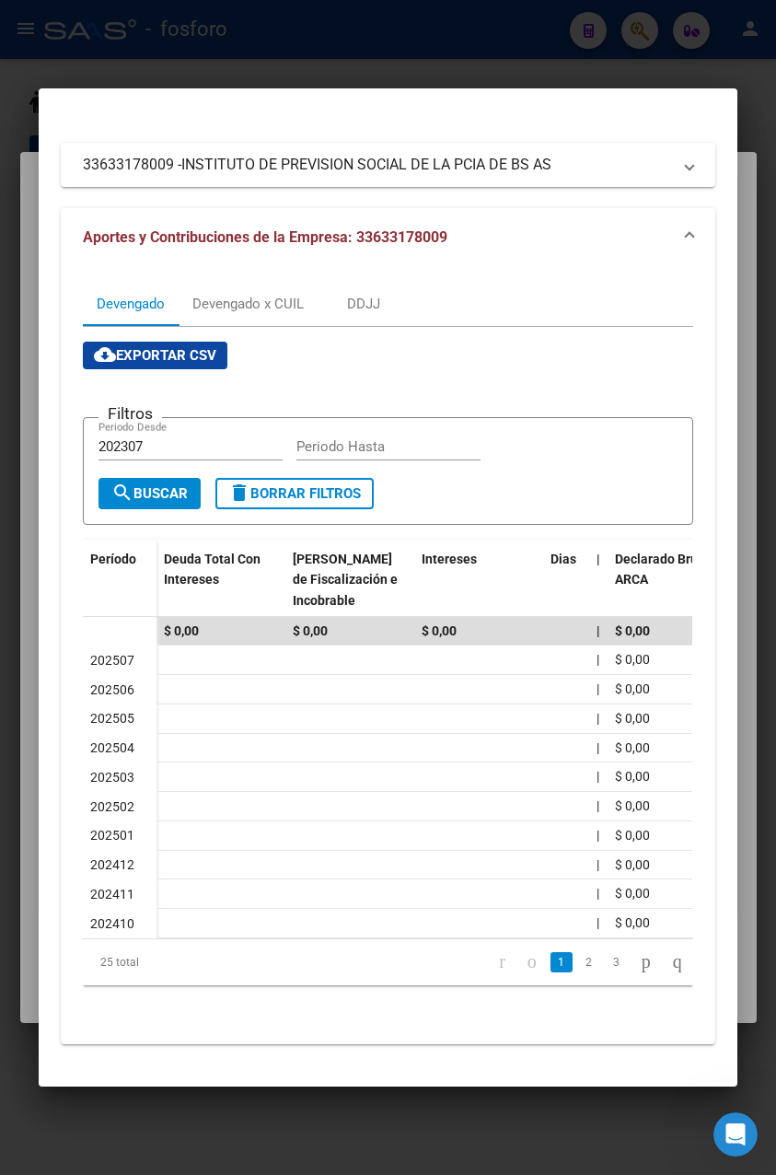
click at [497, 76] on div at bounding box center [388, 587] width 776 height 1175
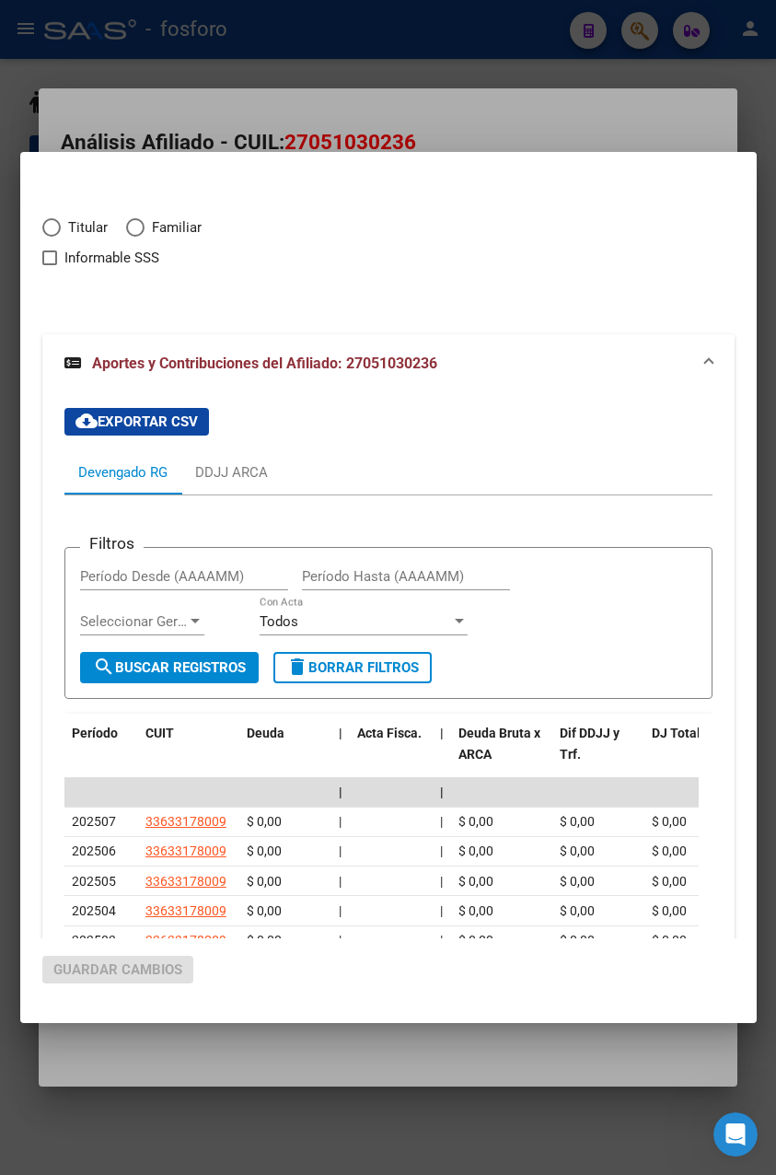
click at [472, 130] on div at bounding box center [388, 587] width 776 height 1175
